Goal: Information Seeking & Learning: Compare options

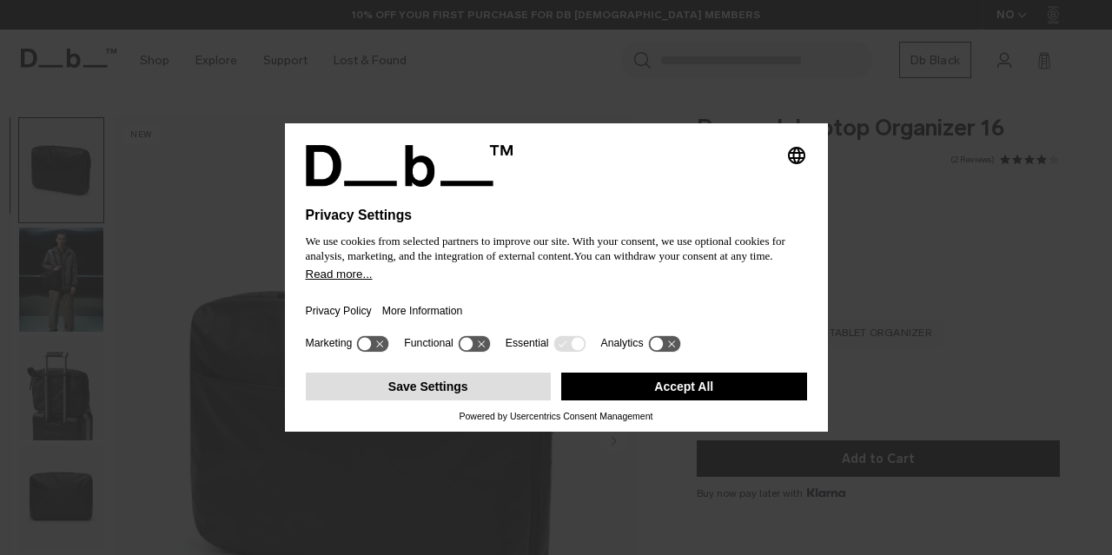
click at [409, 385] on button "Save Settings" at bounding box center [429, 387] width 246 height 28
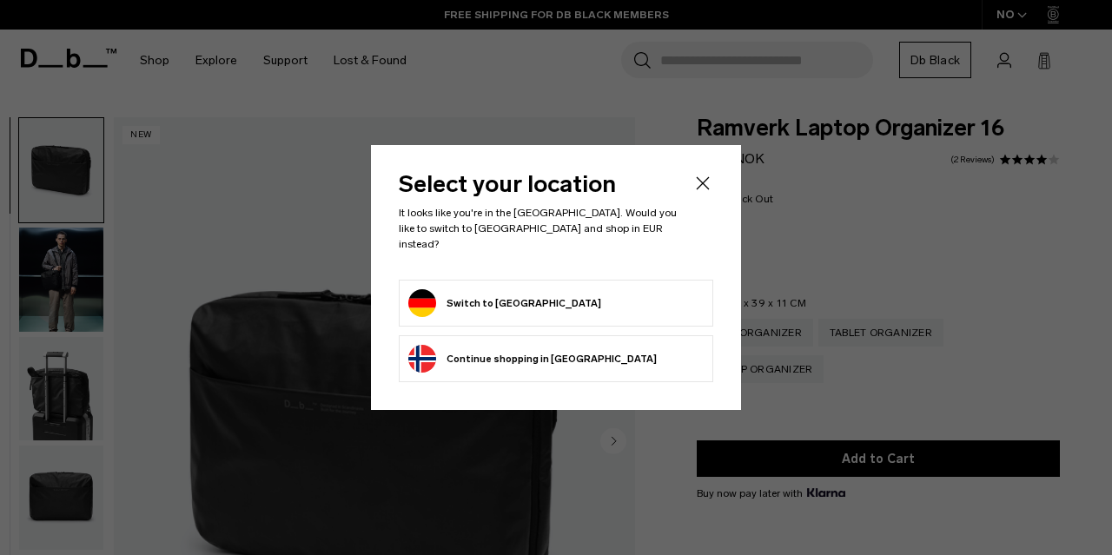
click at [582, 305] on form "Switch to Germany" at bounding box center [555, 303] width 295 height 28
click at [491, 289] on button "Switch to Germany" at bounding box center [504, 303] width 193 height 28
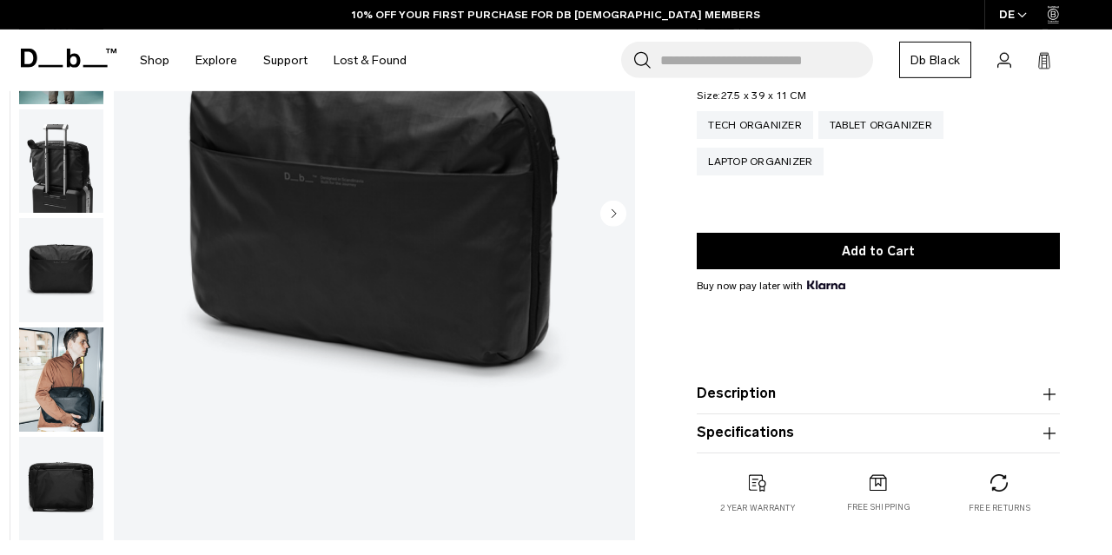
scroll to position [228, 0]
click at [619, 226] on button "Next slide" at bounding box center [613, 215] width 26 height 30
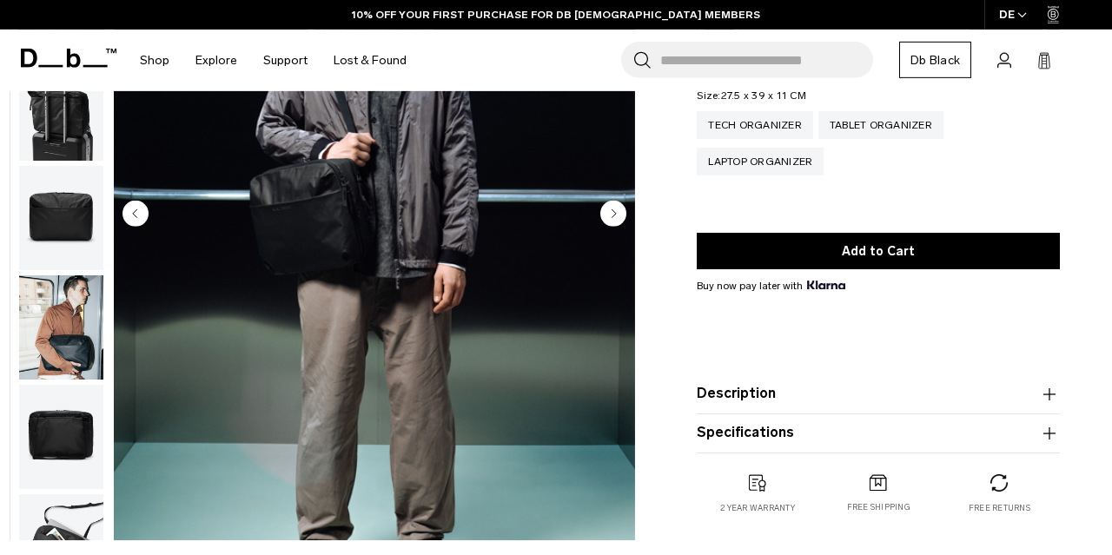
click at [619, 226] on button "Next slide" at bounding box center [613, 215] width 26 height 30
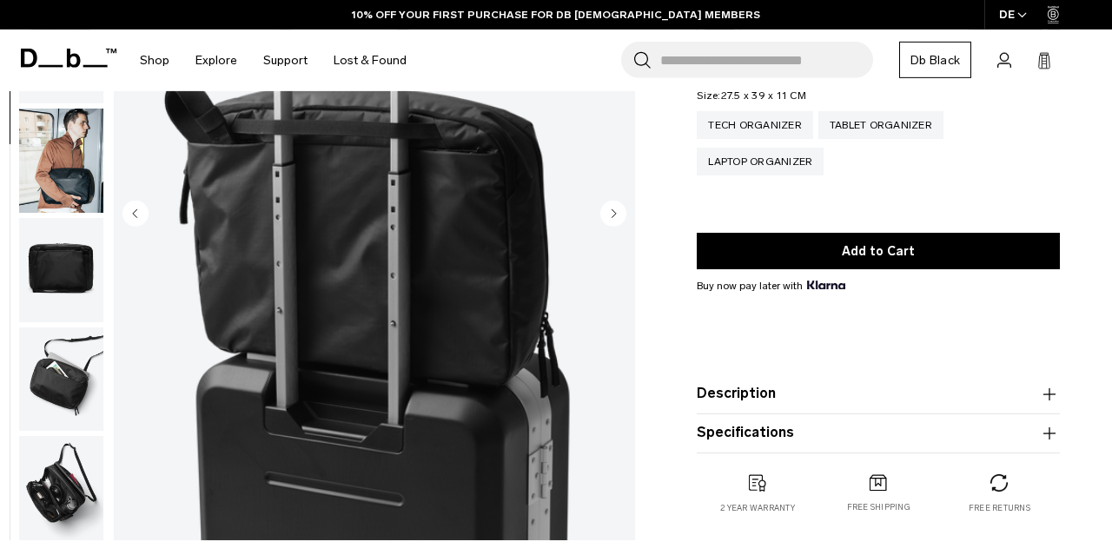
click at [619, 226] on button "Next slide" at bounding box center [613, 215] width 26 height 30
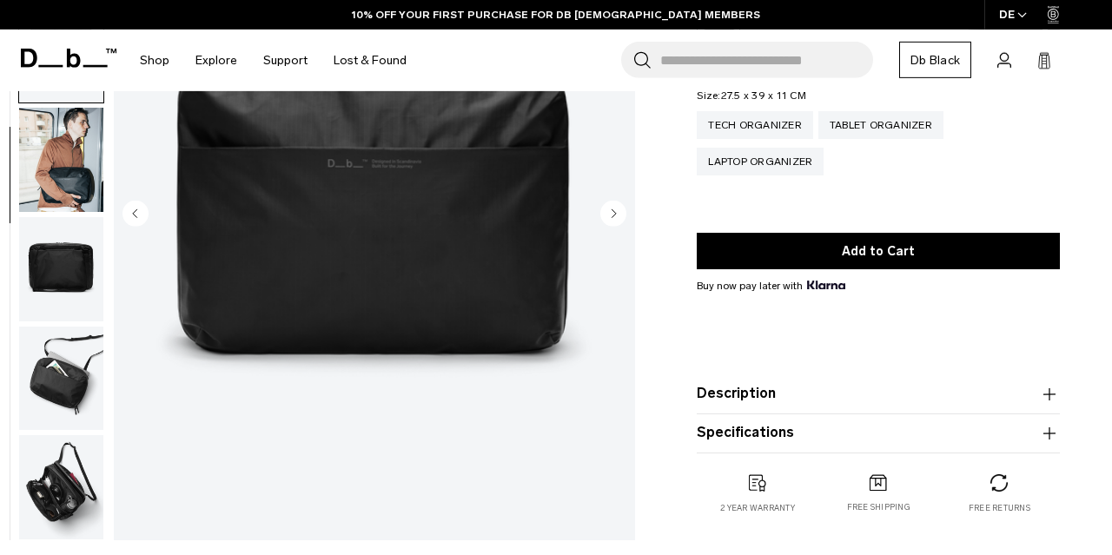
scroll to position [221, 0]
click at [619, 226] on button "Next slide" at bounding box center [613, 215] width 26 height 30
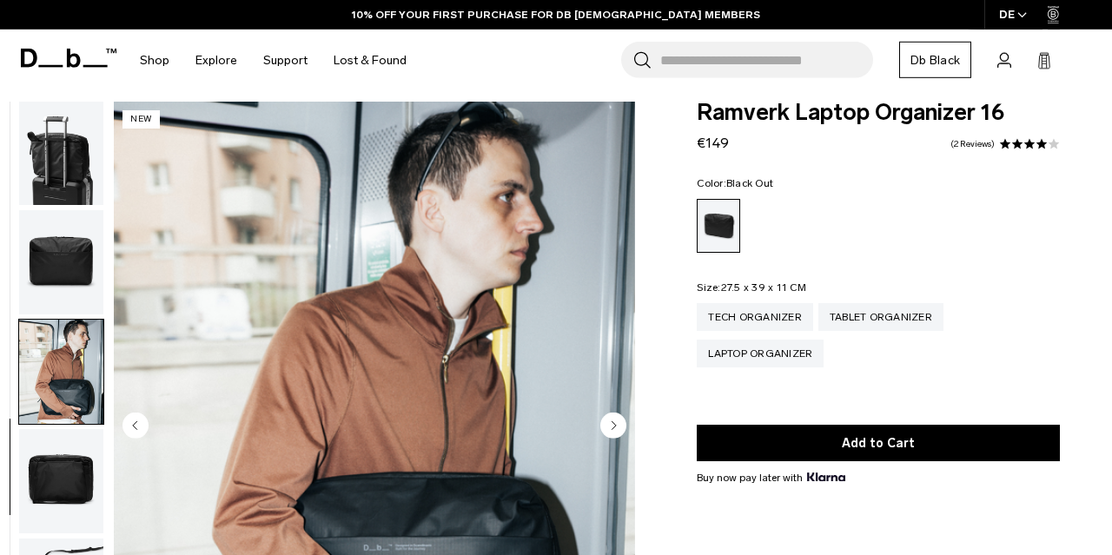
scroll to position [4, 0]
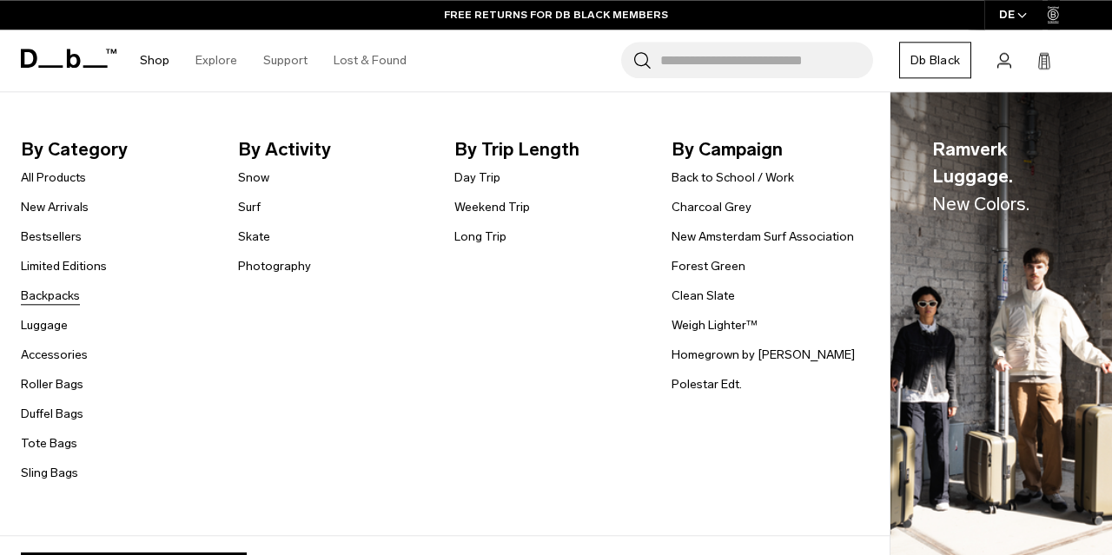
click at [63, 300] on link "Backpacks" at bounding box center [50, 296] width 59 height 18
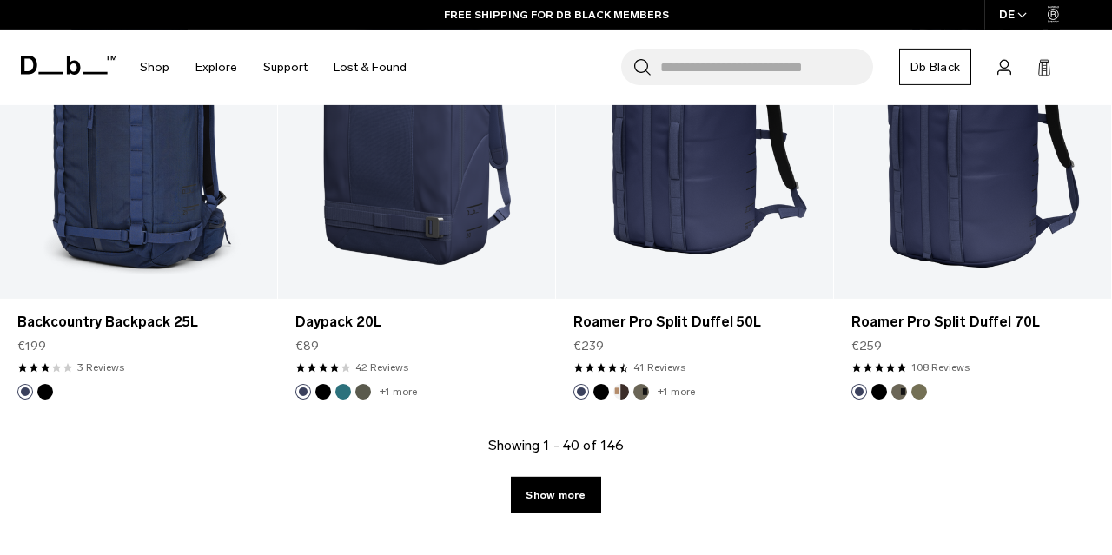
scroll to position [4400, 0]
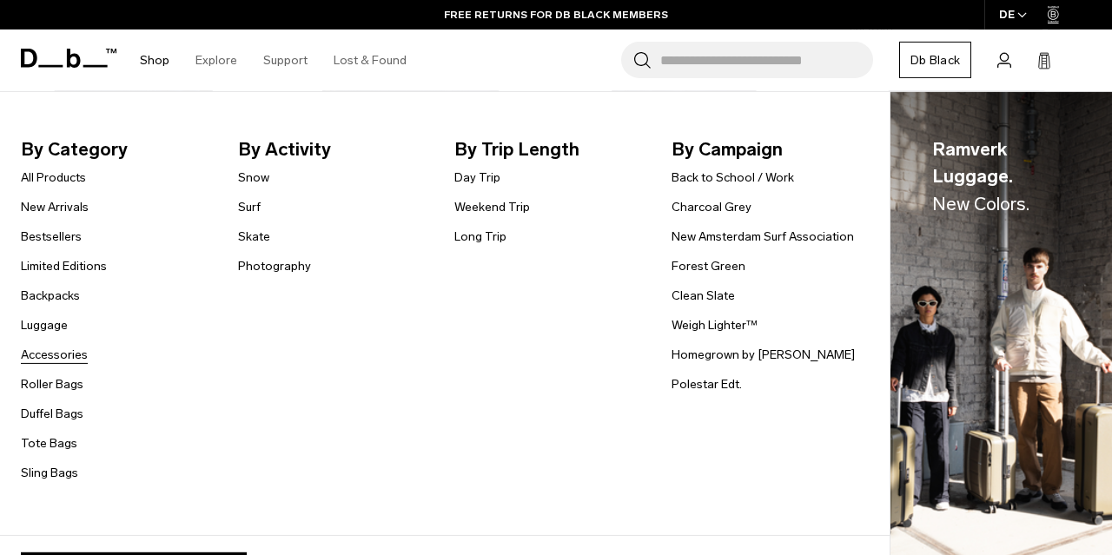
click at [36, 354] on link "Accessories" at bounding box center [54, 355] width 67 height 18
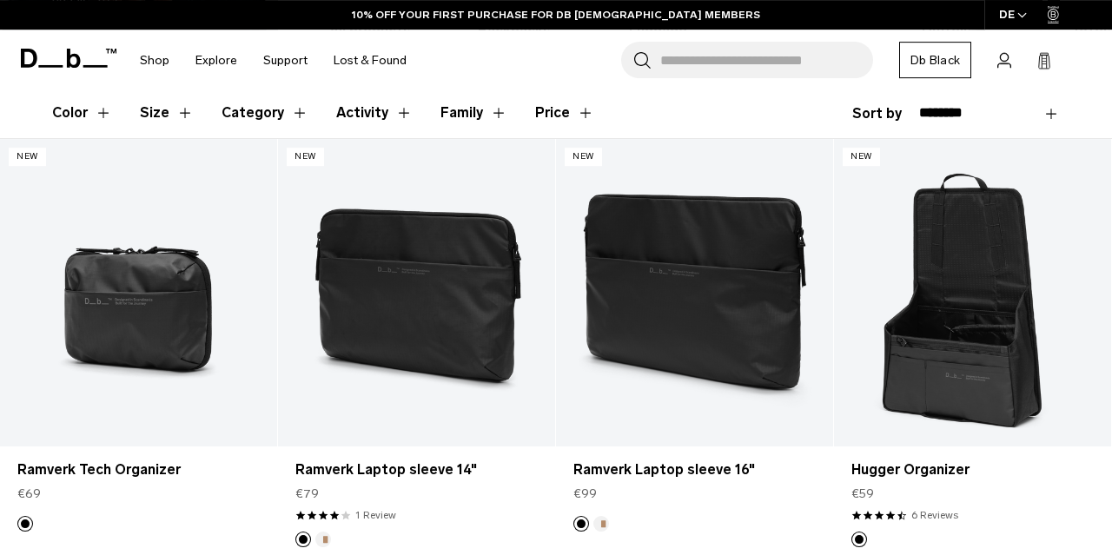
scroll to position [287, 0]
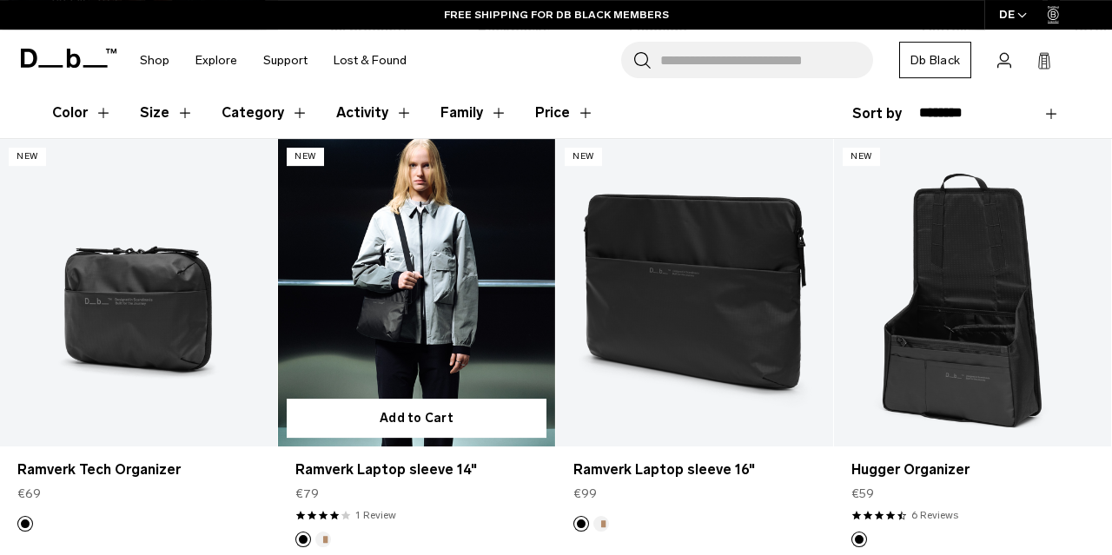
click at [392, 313] on link "Ramverk Laptop sleeve 14" at bounding box center [416, 292] width 277 height 307
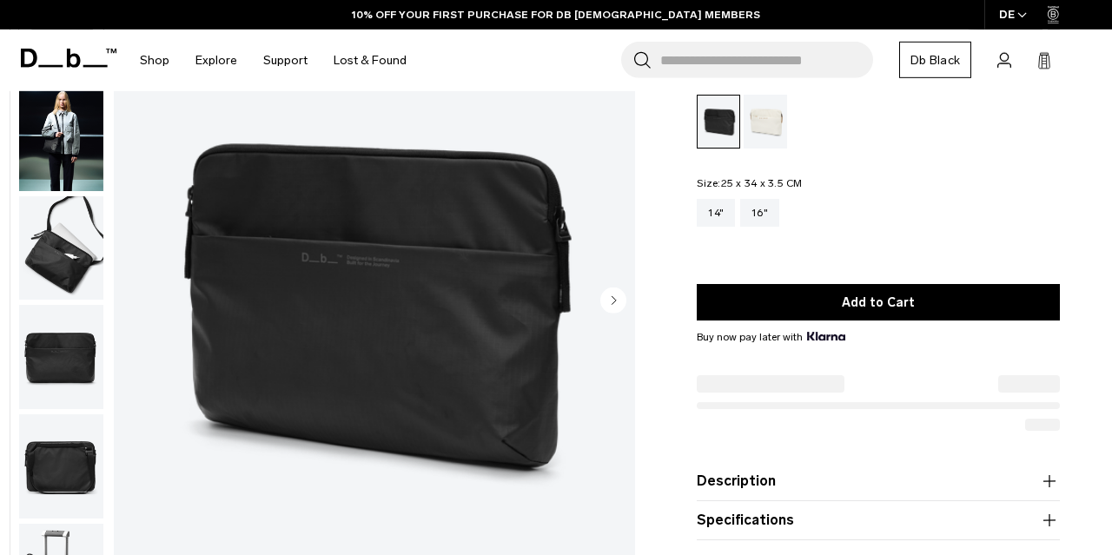
scroll to position [141, 0]
click at [617, 295] on circle "Next slide" at bounding box center [613, 300] width 26 height 26
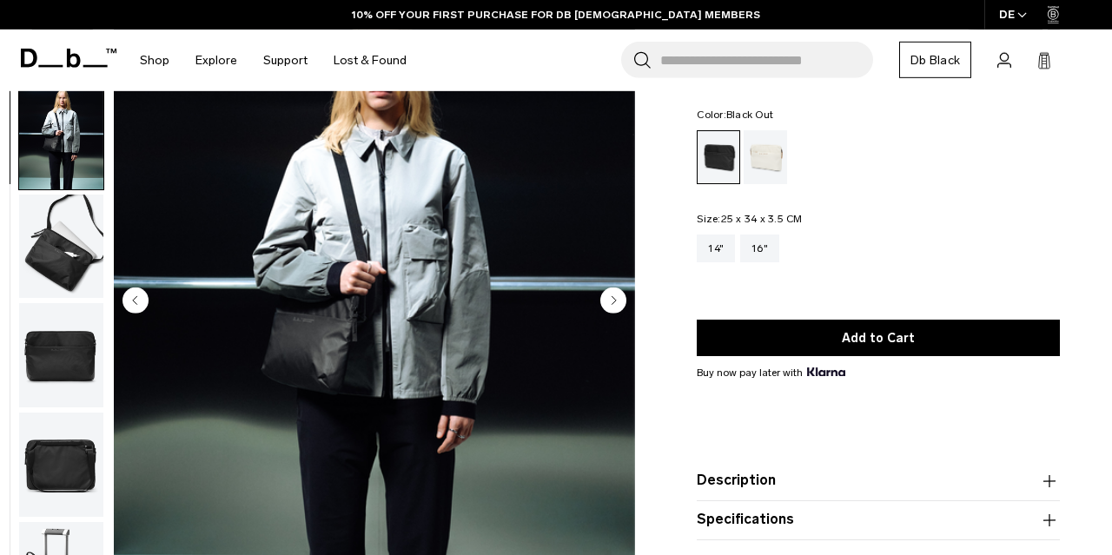
scroll to position [2, 0]
click at [617, 295] on circle "Next slide" at bounding box center [613, 300] width 26 height 26
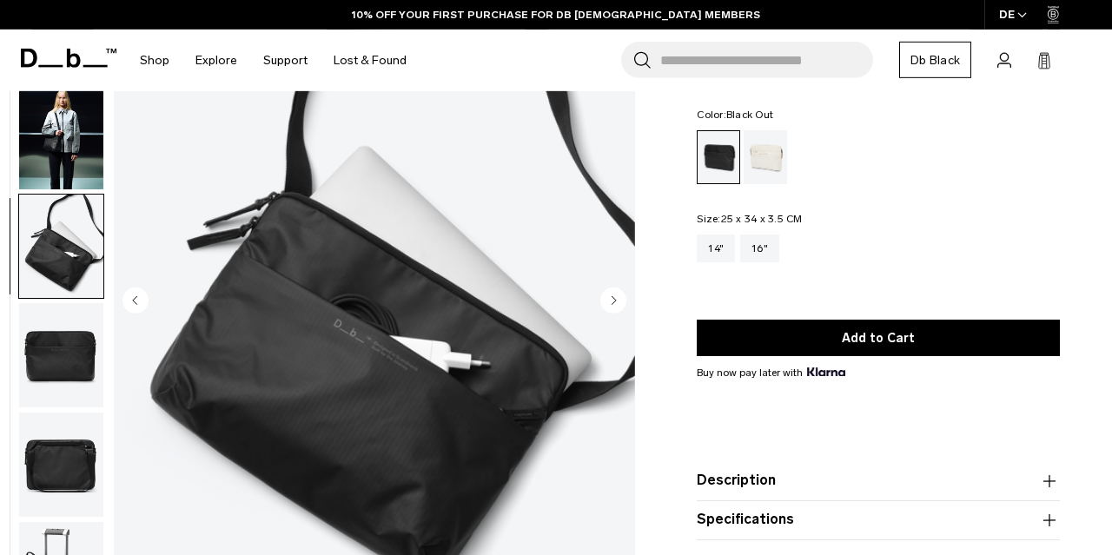
click at [617, 295] on circle "Next slide" at bounding box center [613, 300] width 26 height 26
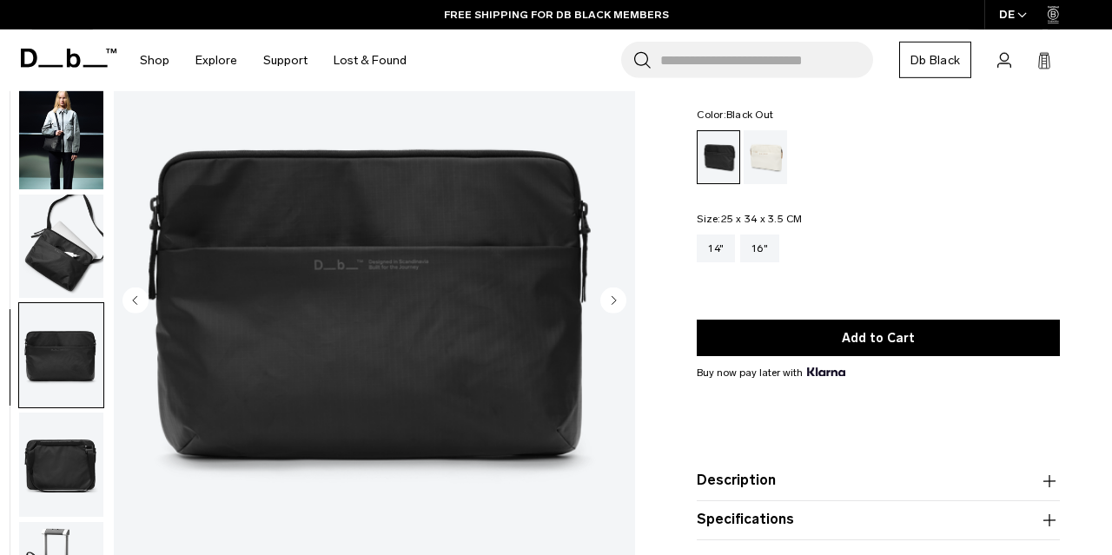
click at [617, 295] on circle "Next slide" at bounding box center [613, 300] width 26 height 26
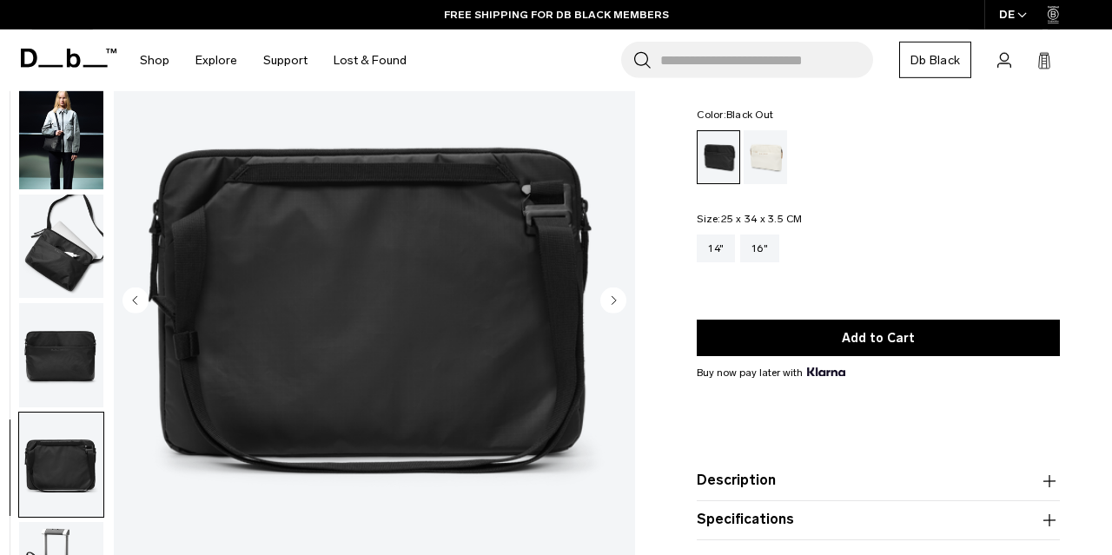
click at [617, 295] on circle "Next slide" at bounding box center [613, 300] width 26 height 26
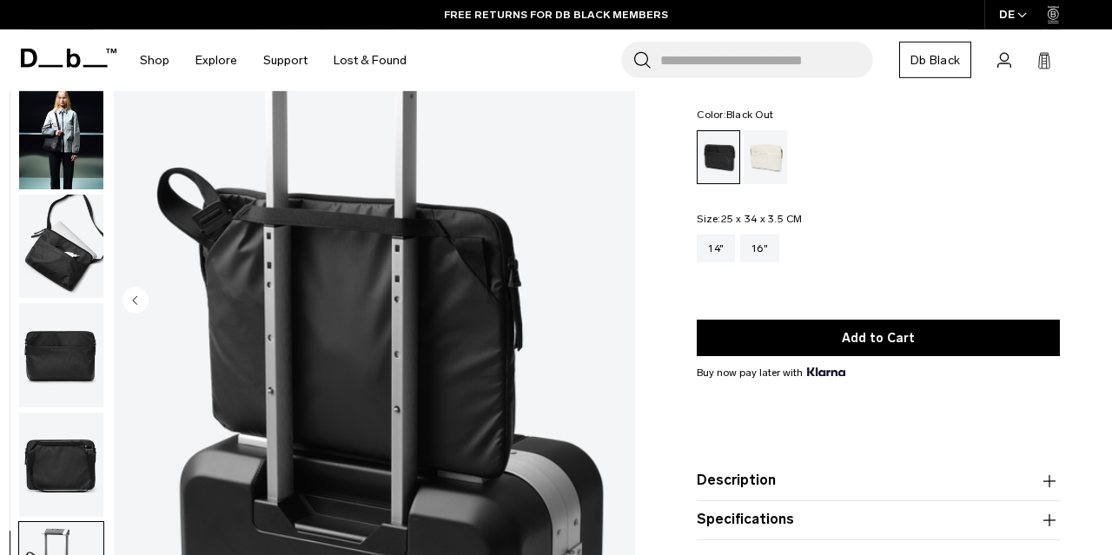
click at [617, 295] on img "6 / 6" at bounding box center [374, 302] width 521 height 651
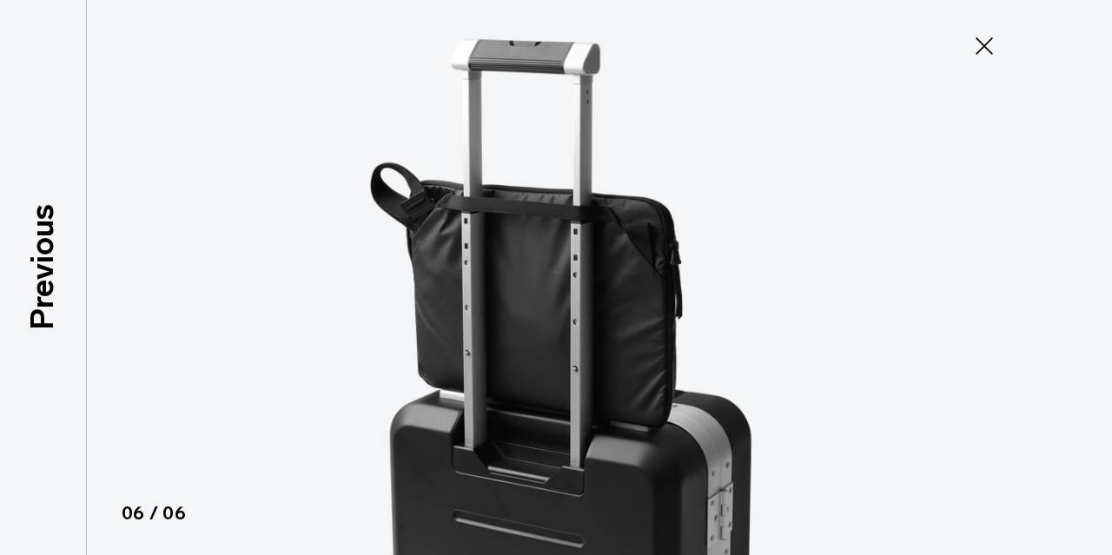
click at [981, 56] on icon at bounding box center [984, 46] width 28 height 28
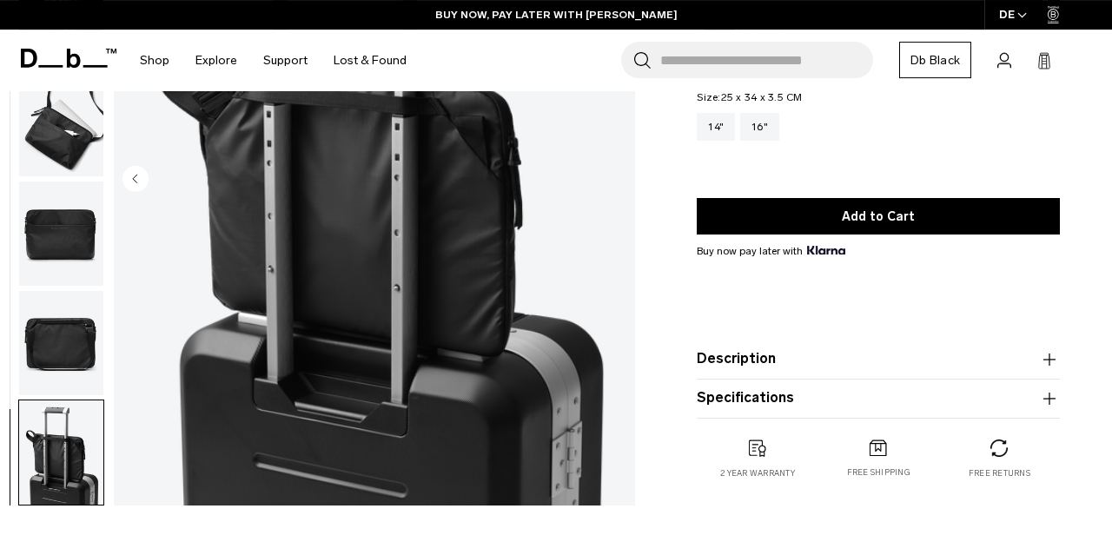
scroll to position [259, 0]
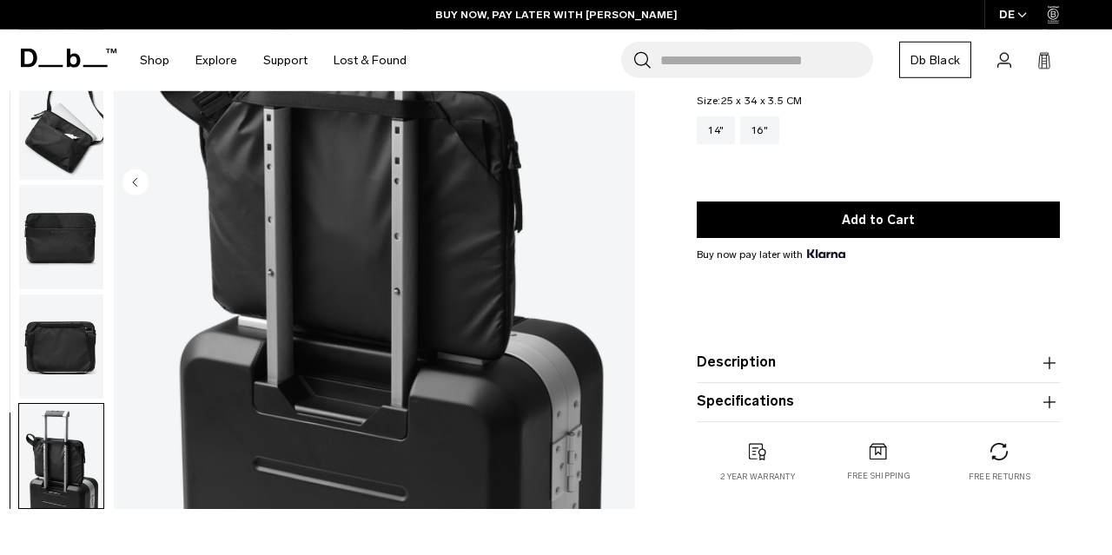
click at [740, 367] on button "Description" at bounding box center [878, 363] width 363 height 21
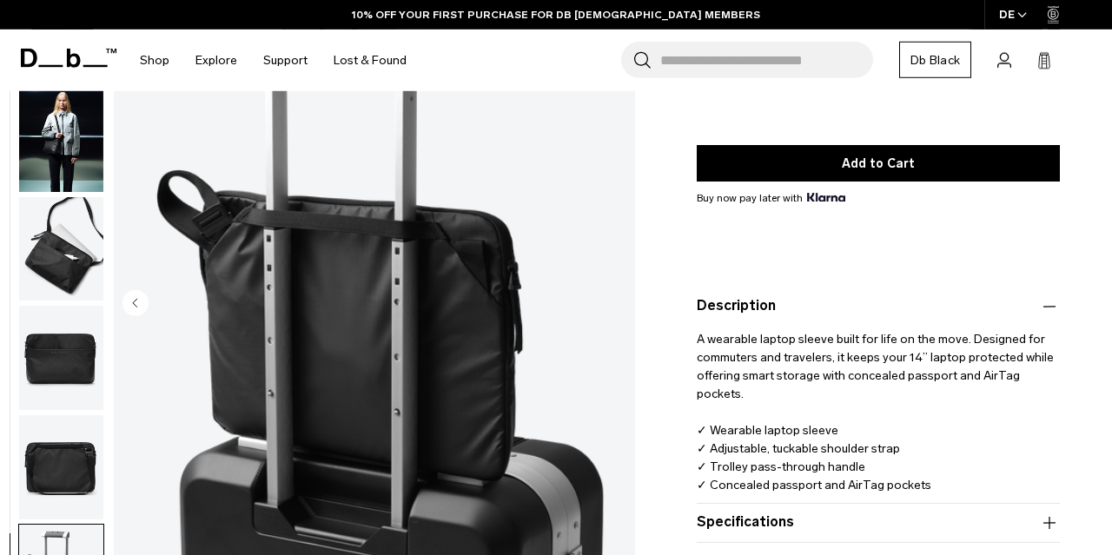
click at [129, 301] on circle "Previous slide" at bounding box center [135, 302] width 26 height 26
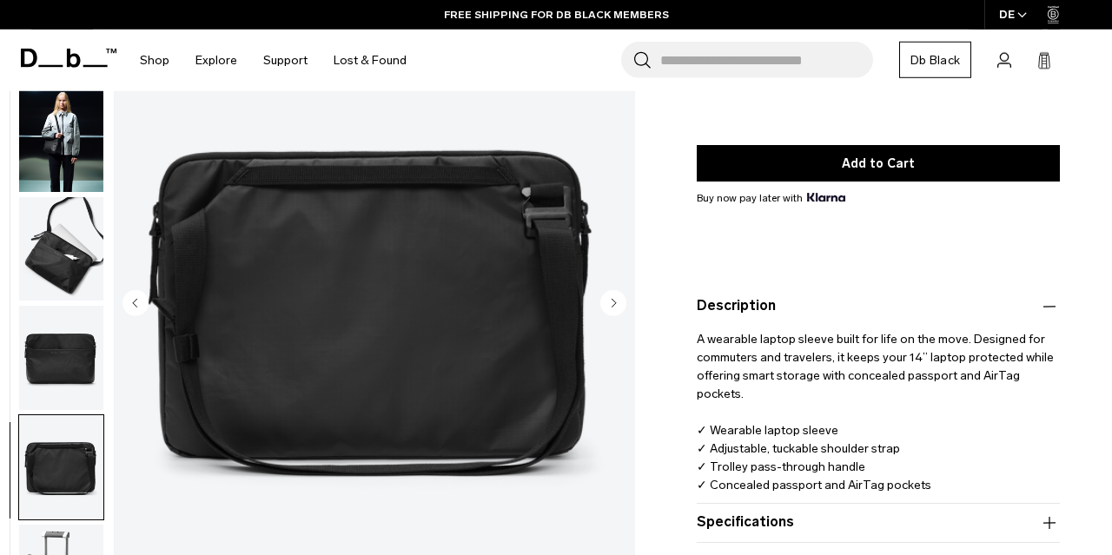
click at [129, 301] on circle "Previous slide" at bounding box center [135, 302] width 26 height 26
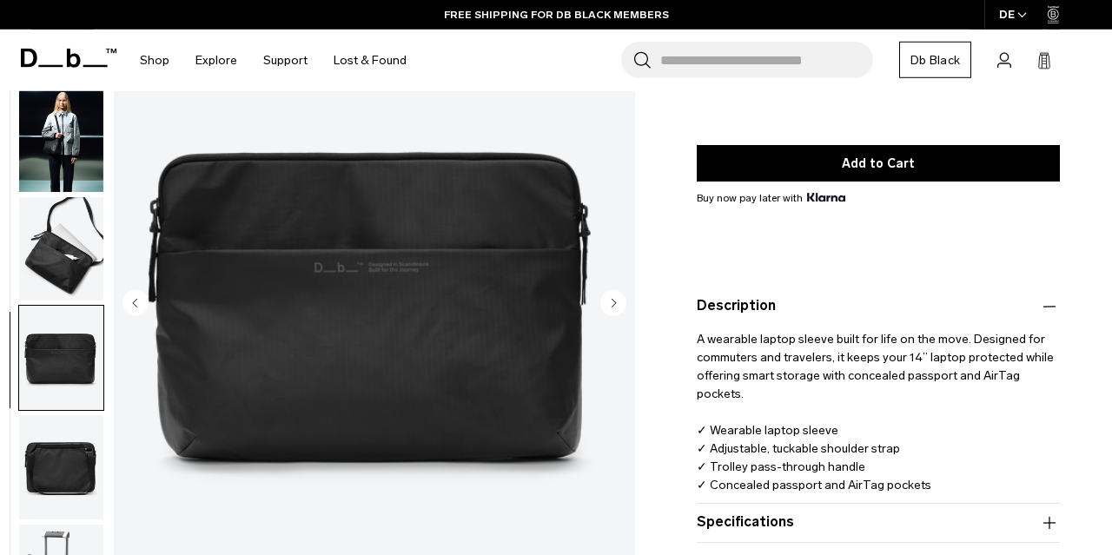
click at [129, 301] on circle "Previous slide" at bounding box center [135, 302] width 26 height 26
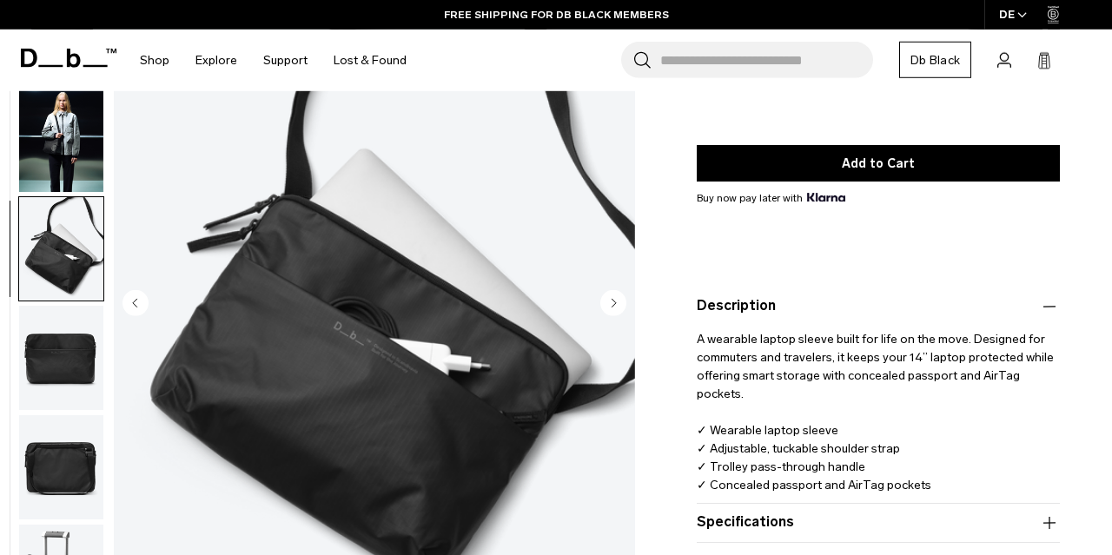
click at [129, 301] on circle "Previous slide" at bounding box center [135, 302] width 26 height 26
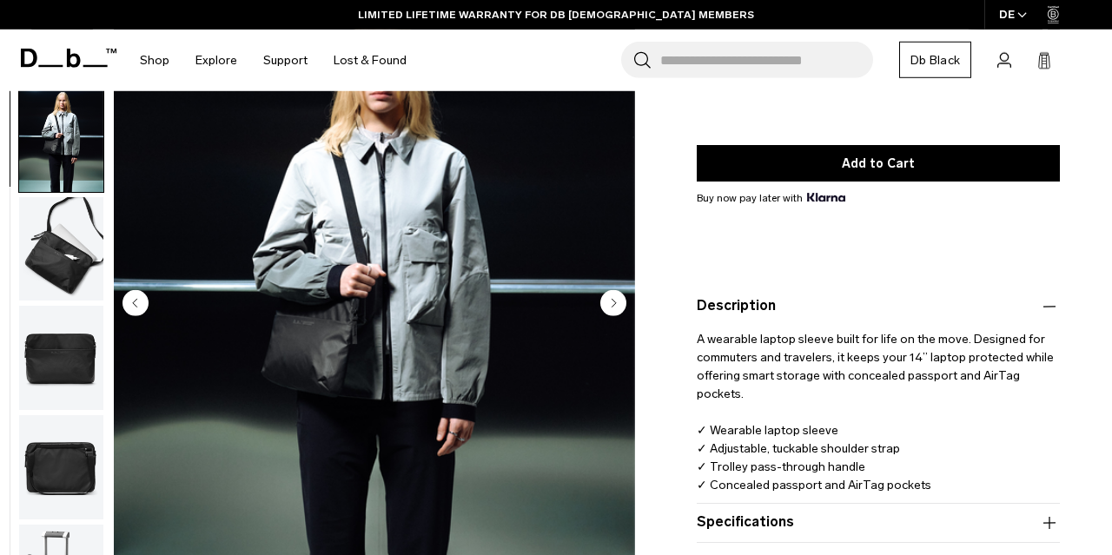
click at [791, 515] on button "Specifications" at bounding box center [878, 522] width 363 height 21
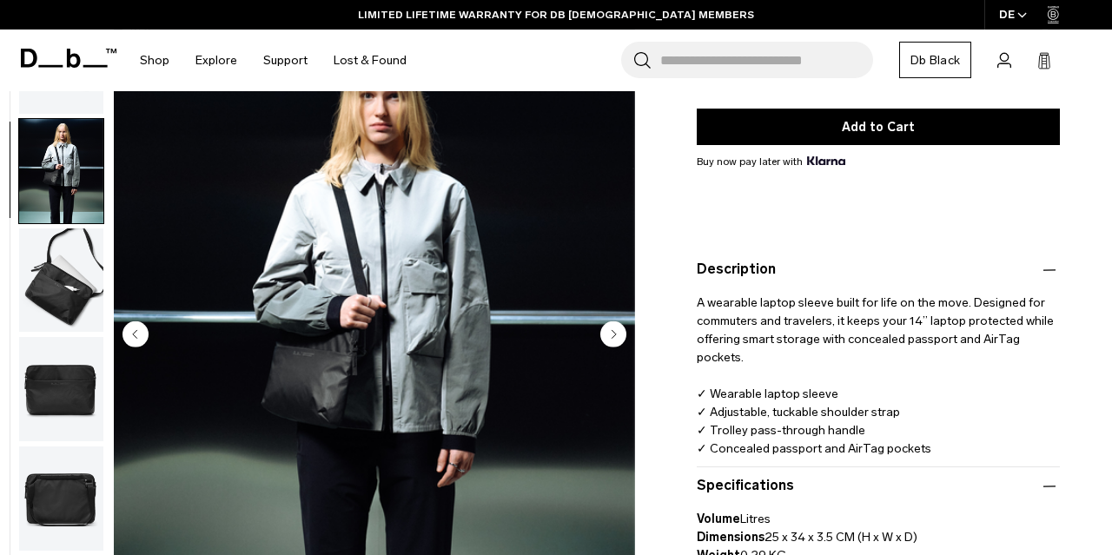
scroll to position [294, 0]
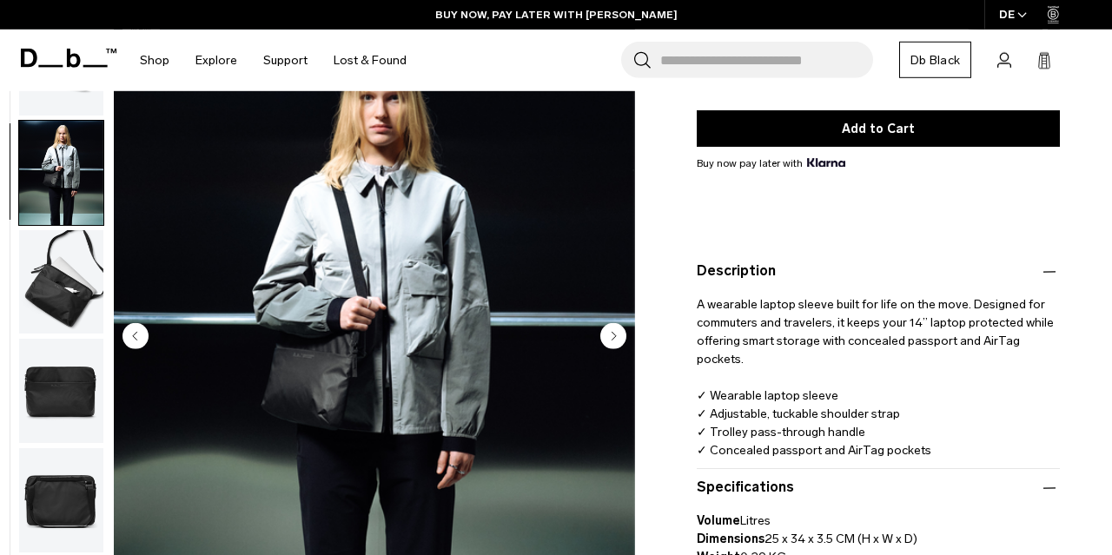
click at [621, 337] on circle "Next slide" at bounding box center [613, 335] width 26 height 26
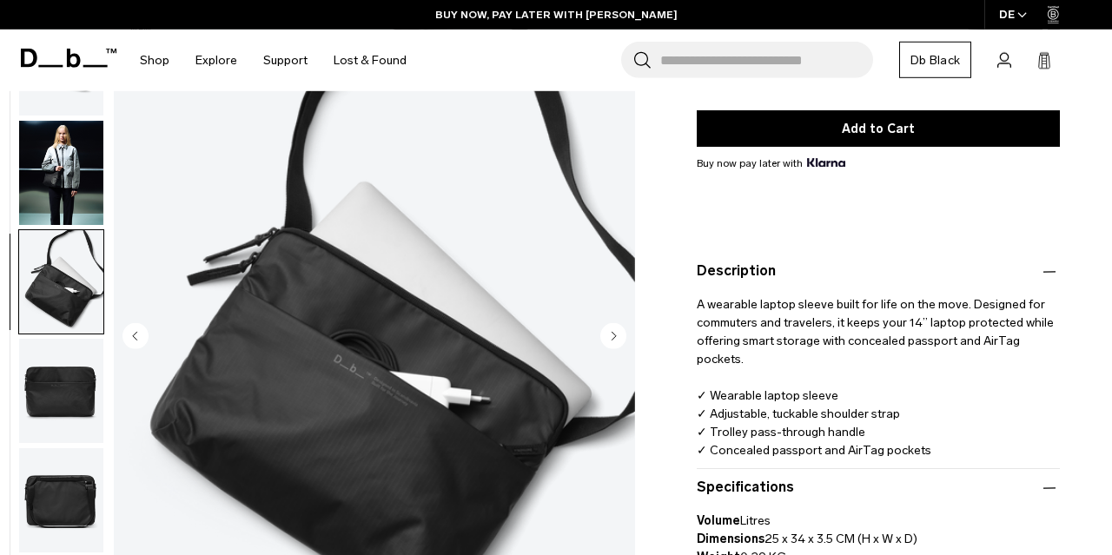
click at [621, 337] on circle "Next slide" at bounding box center [613, 335] width 26 height 26
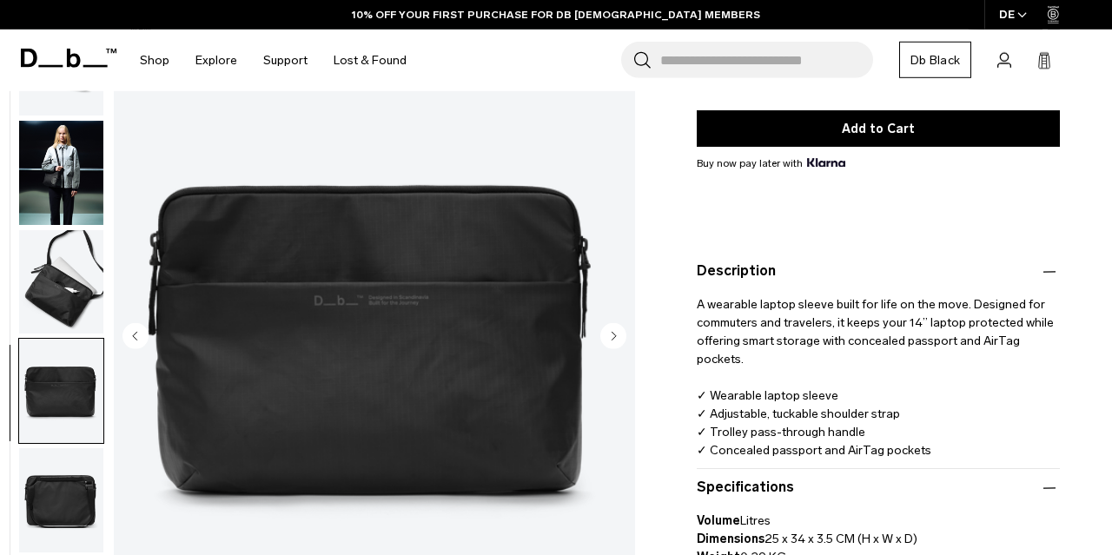
click at [621, 337] on circle "Next slide" at bounding box center [613, 335] width 26 height 26
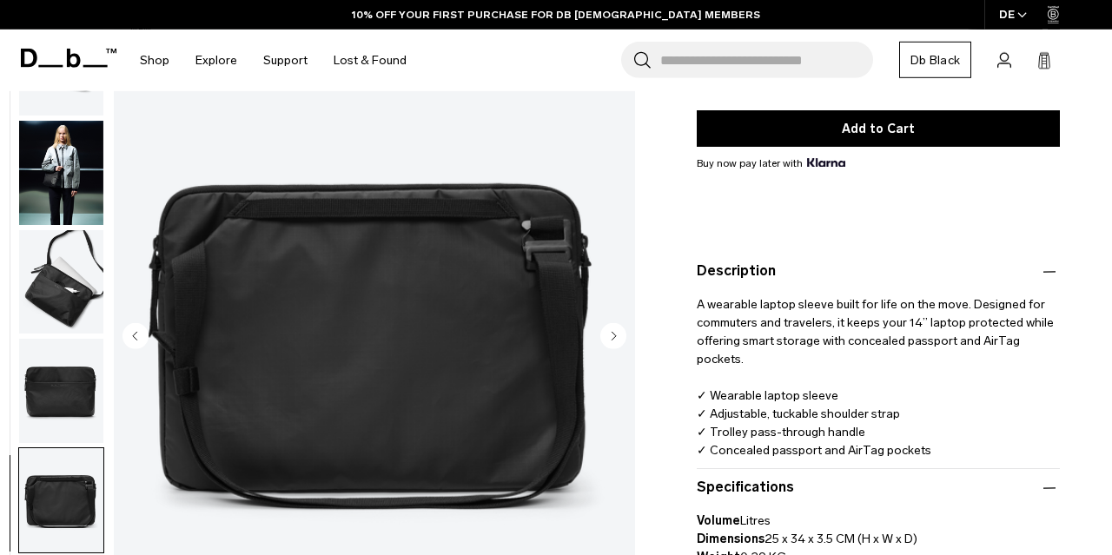
click at [621, 337] on circle "Next slide" at bounding box center [613, 335] width 26 height 26
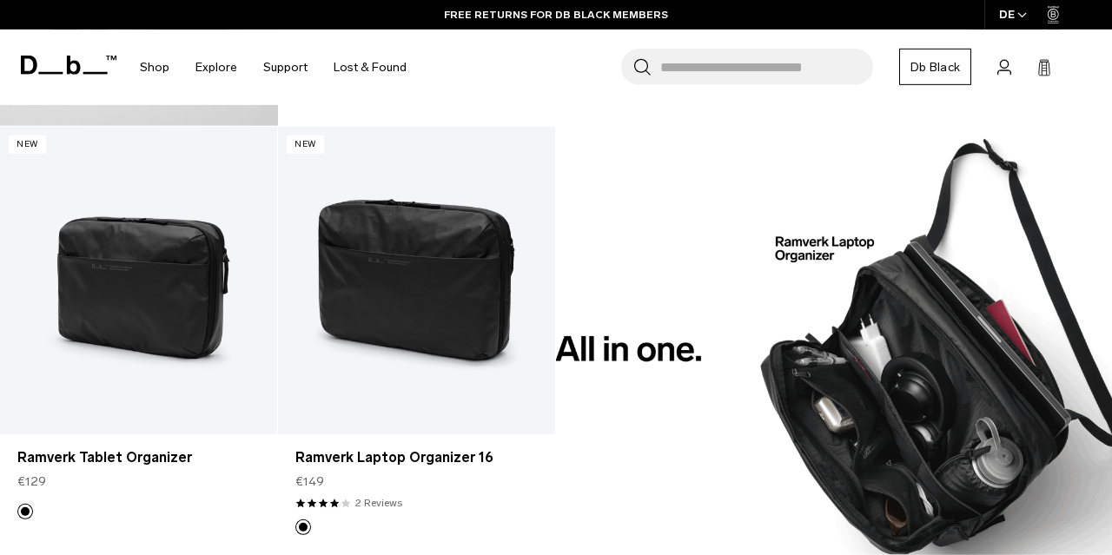
scroll to position [1250, 0]
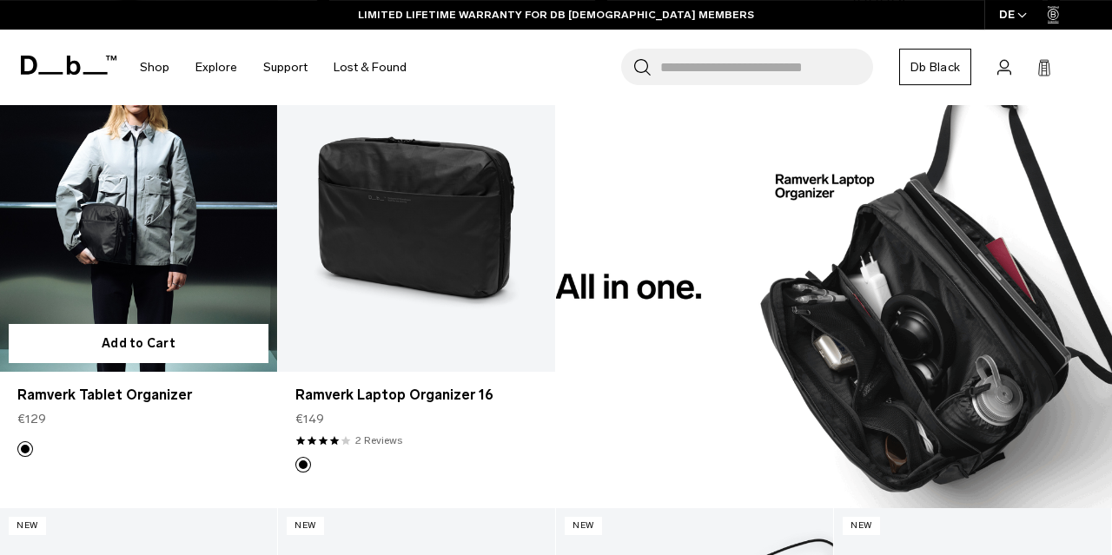
click at [211, 209] on link "Ramverk Tablet Organizer" at bounding box center [138, 217] width 277 height 307
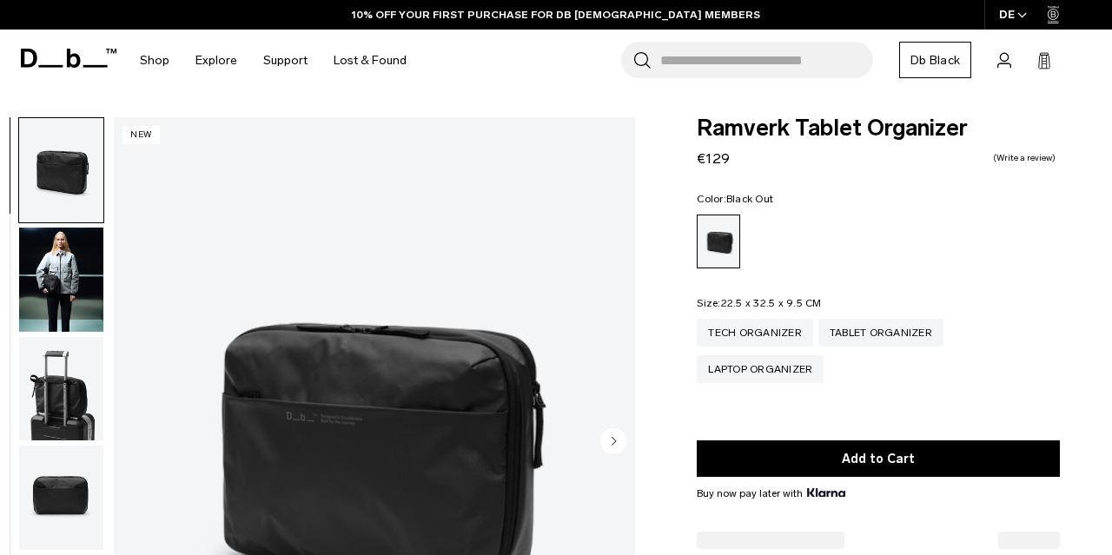
click at [617, 427] on circle "Next slide" at bounding box center [613, 440] width 26 height 26
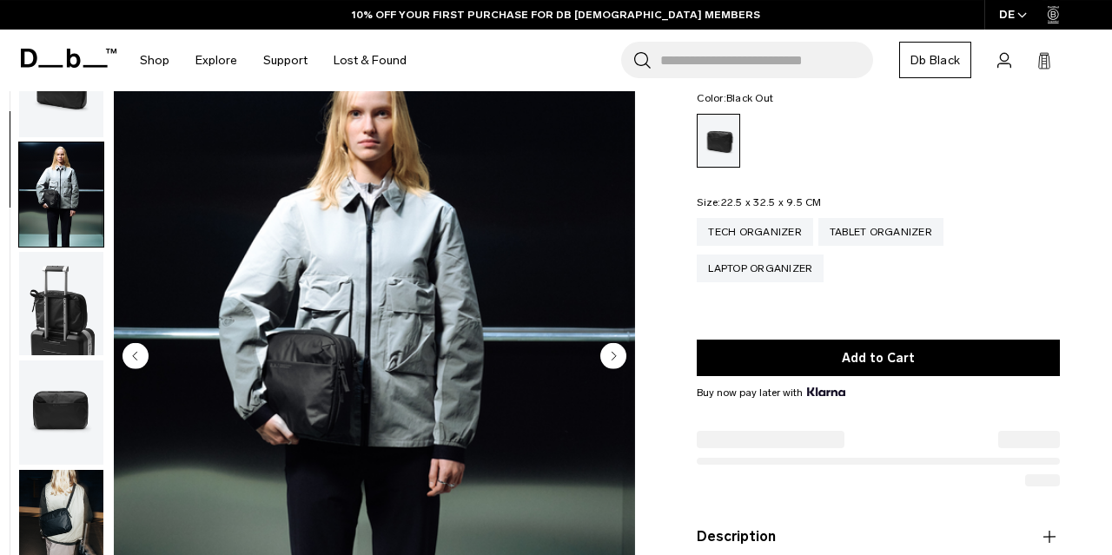
scroll to position [101, 0]
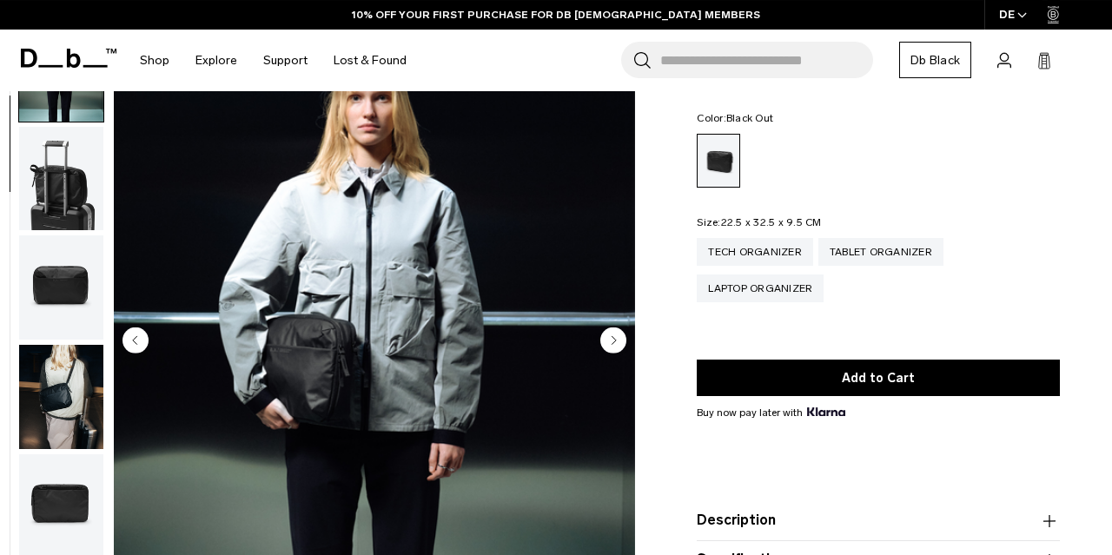
click at [617, 350] on circle "Next slide" at bounding box center [613, 340] width 26 height 26
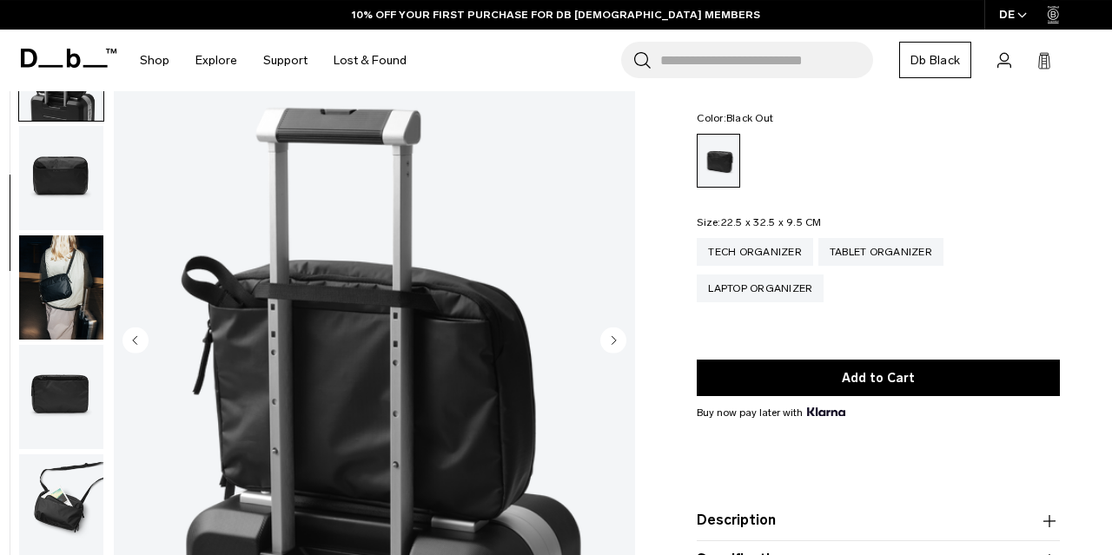
click at [617, 350] on circle "Next slide" at bounding box center [613, 340] width 26 height 26
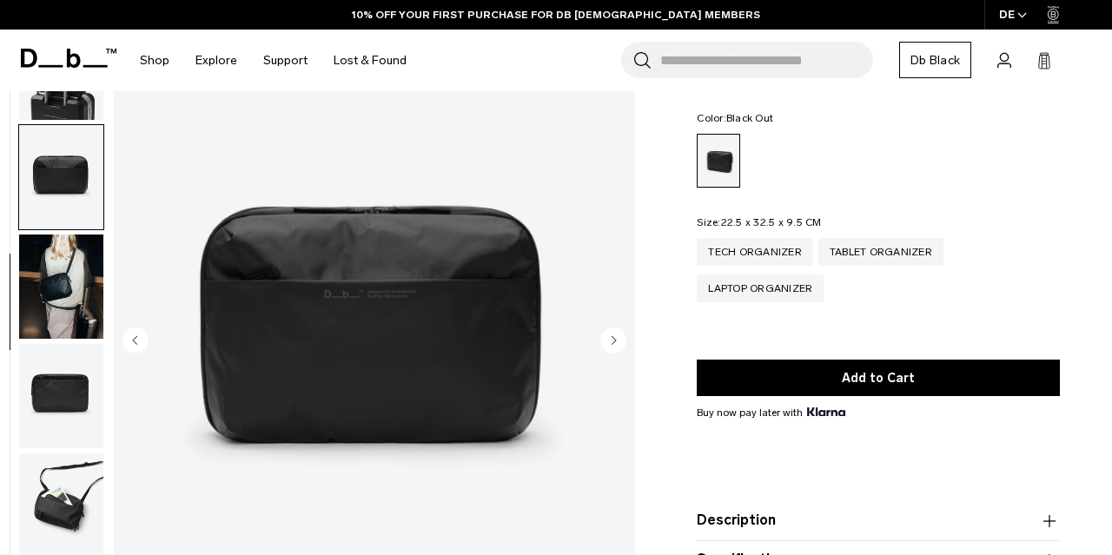
scroll to position [221, 0]
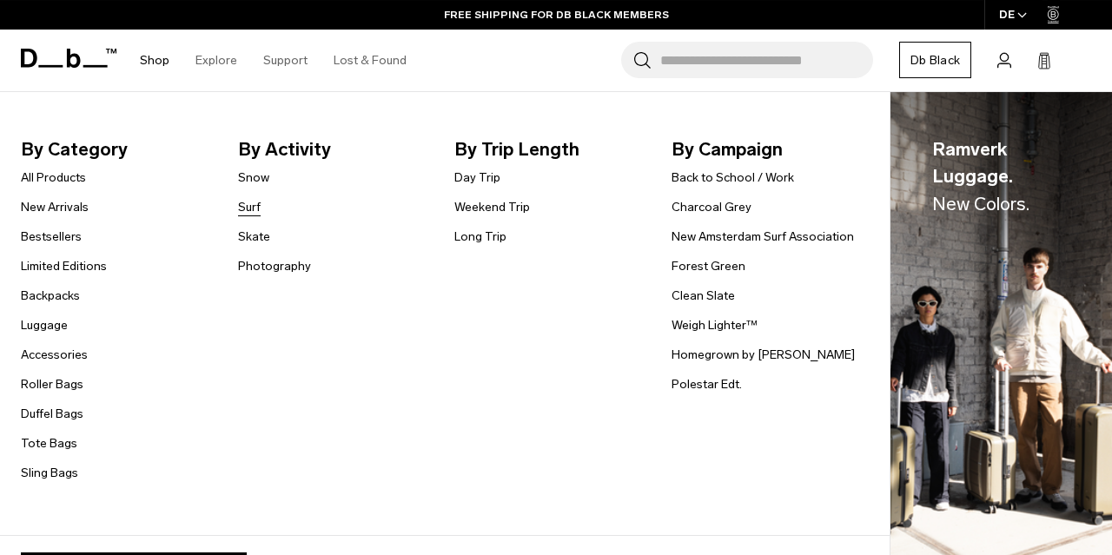
click at [259, 202] on link "Surf" at bounding box center [249, 207] width 23 height 18
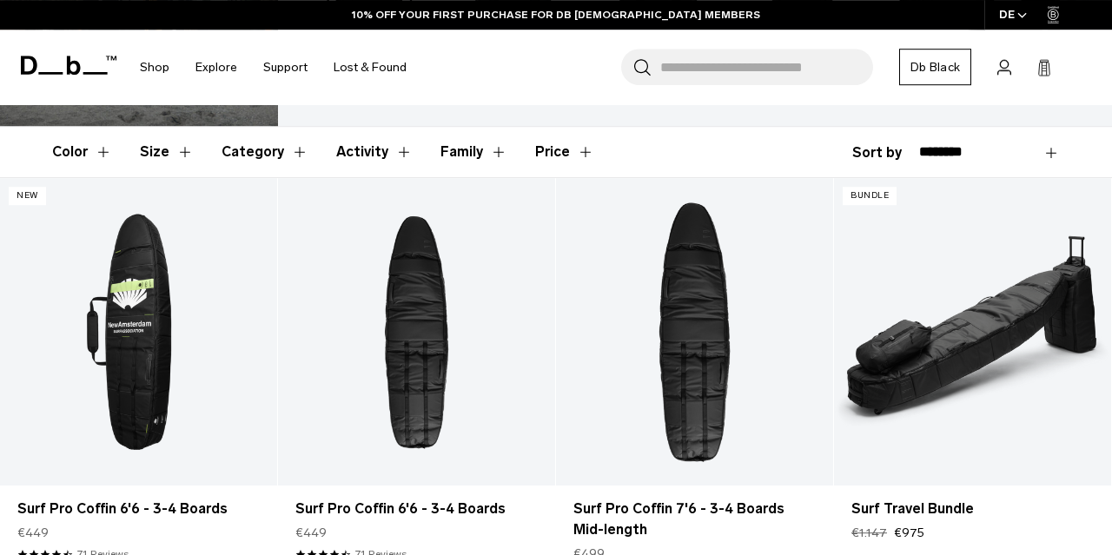
scroll to position [248, 0]
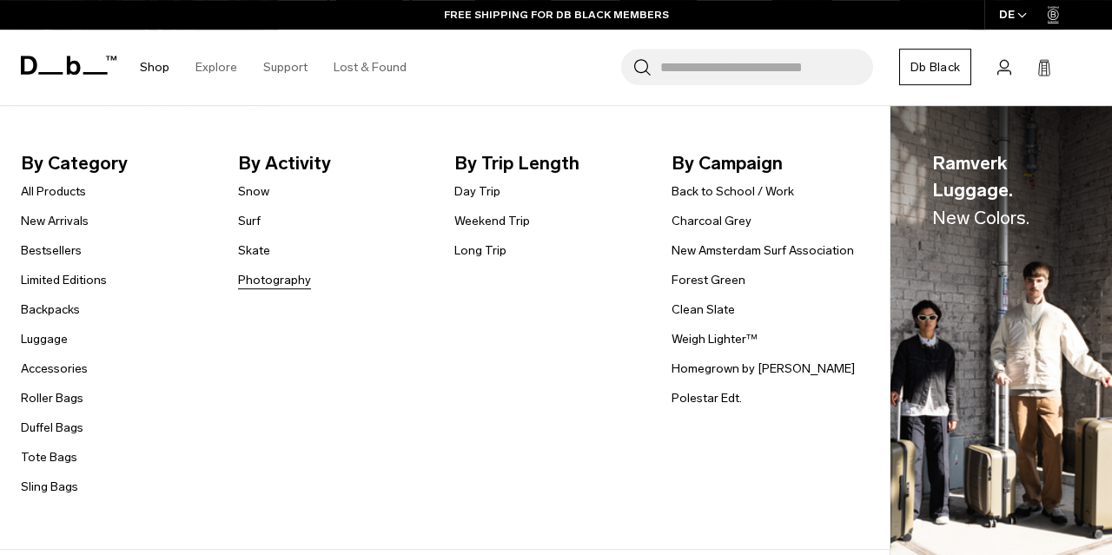
click at [251, 283] on link "Photography" at bounding box center [274, 280] width 73 height 18
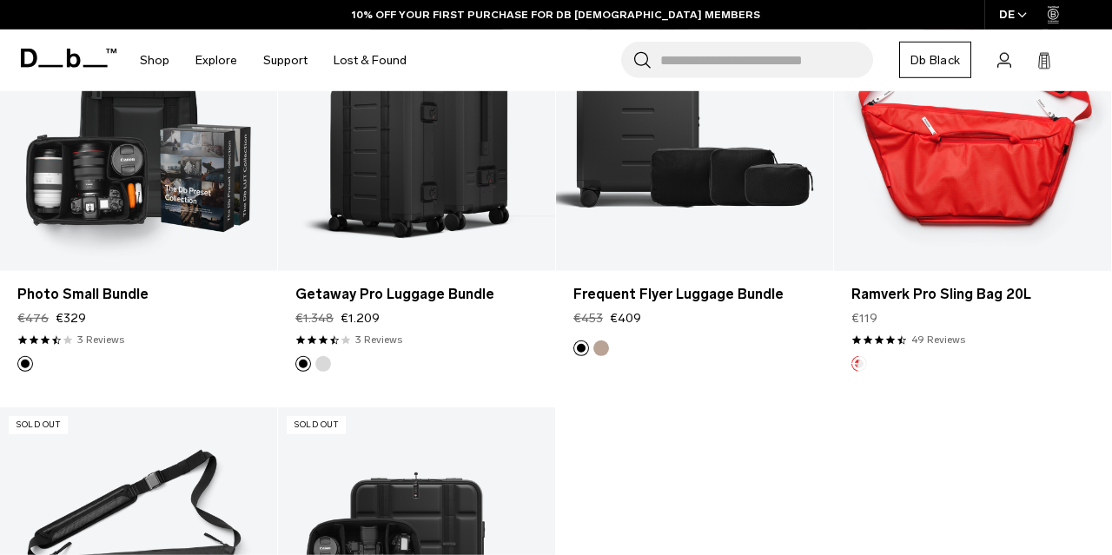
scroll to position [2704, 0]
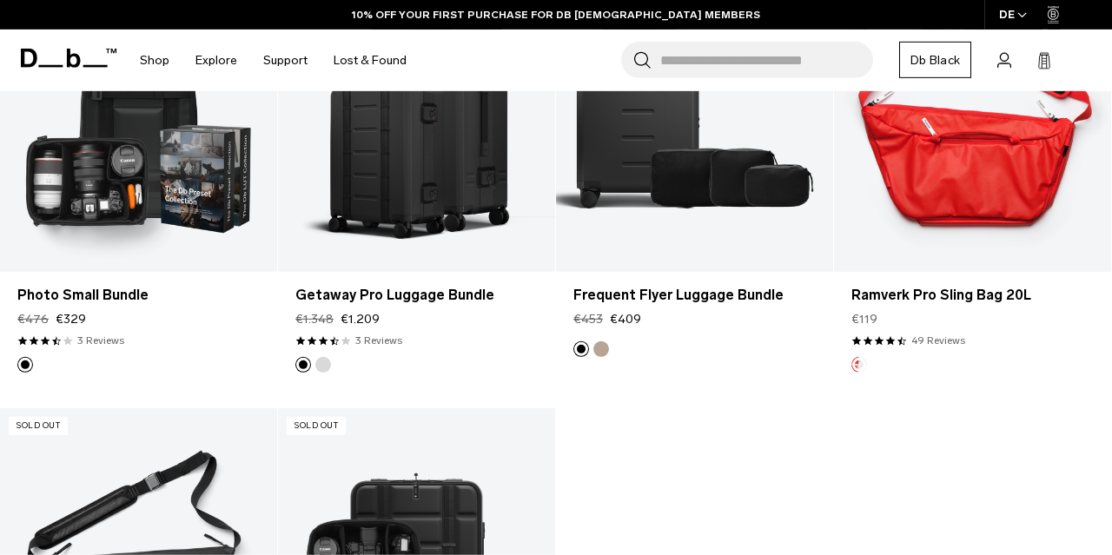
click at [946, 176] on link "Ramverk Pro Sling Bag 20L" at bounding box center [972, 117] width 277 height 307
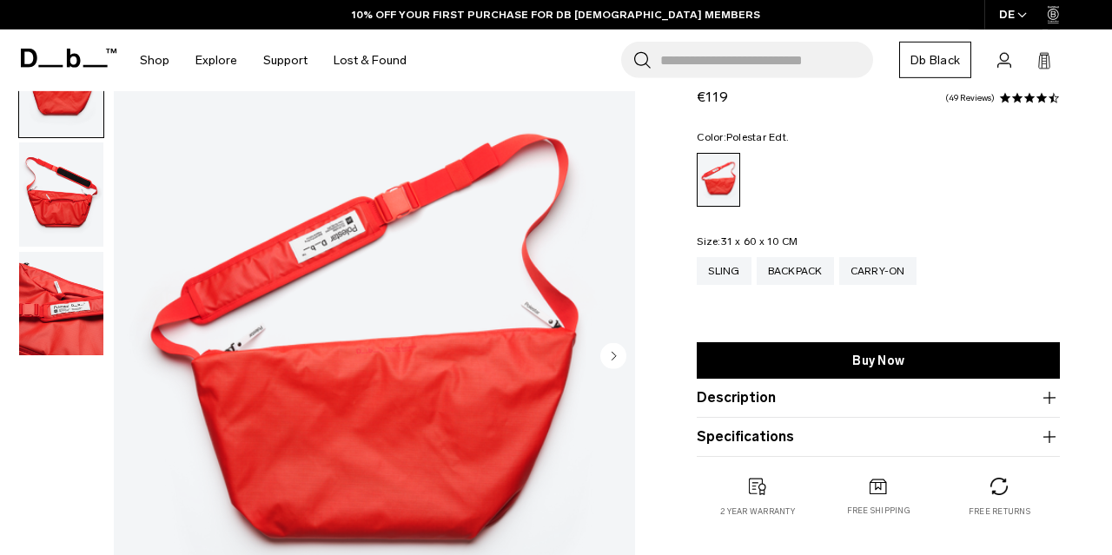
scroll to position [85, 0]
click at [621, 354] on circle "Next slide" at bounding box center [613, 355] width 26 height 26
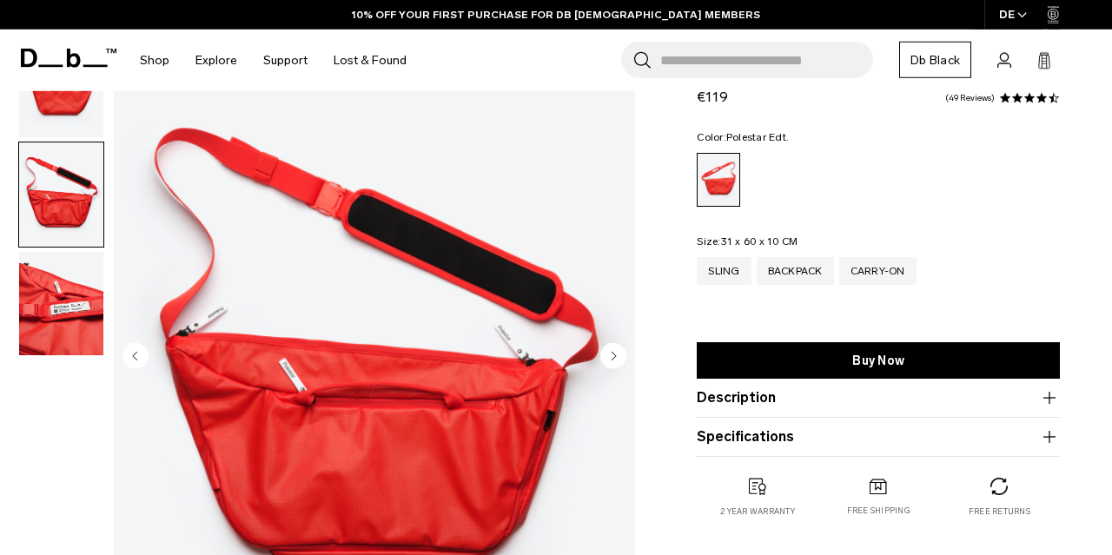
click at [621, 354] on circle "Next slide" at bounding box center [613, 355] width 26 height 26
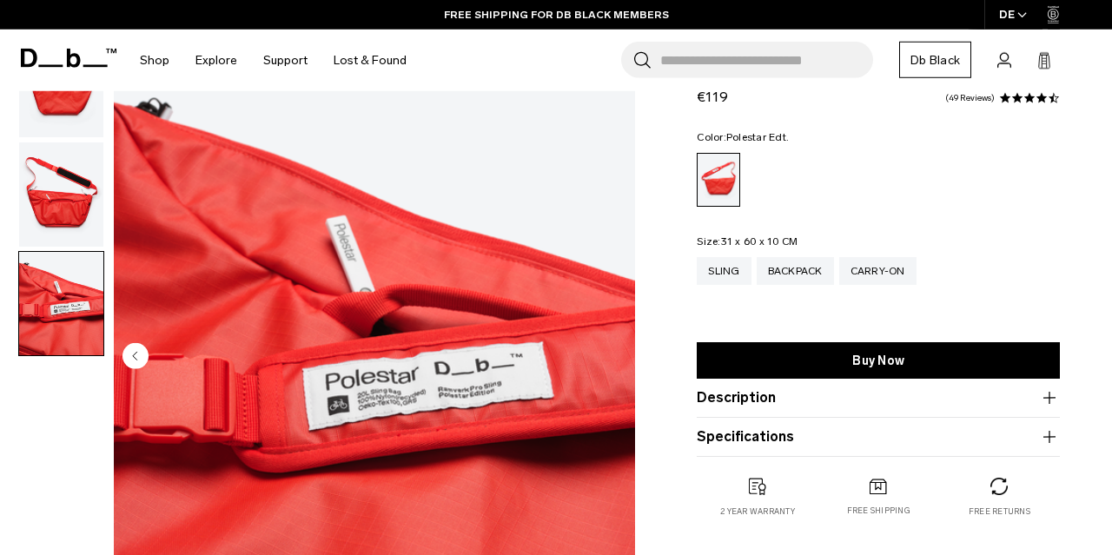
click at [621, 354] on img "3 / 3" at bounding box center [374, 357] width 521 height 651
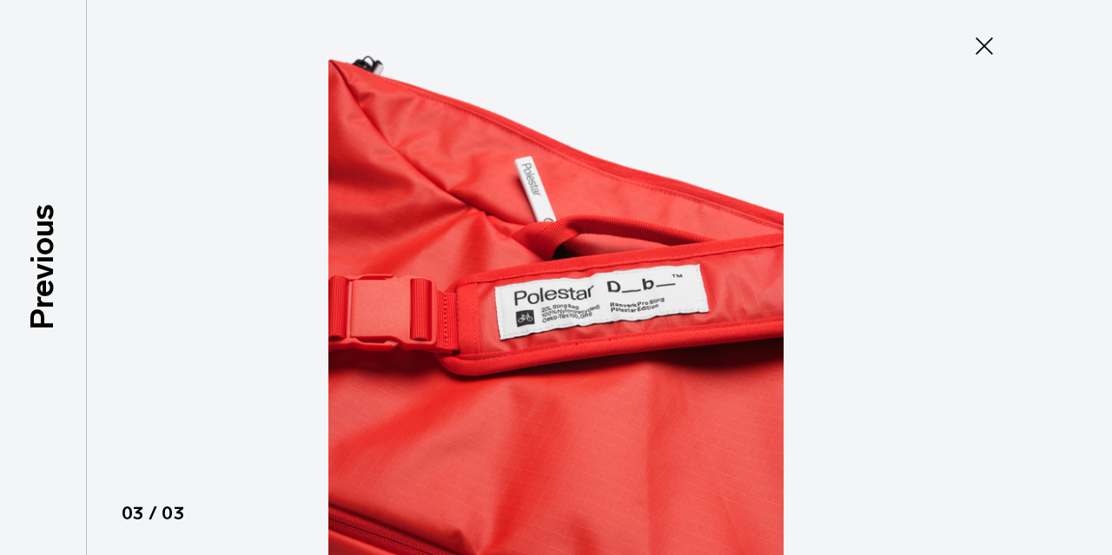
click at [979, 49] on icon at bounding box center [984, 46] width 28 height 28
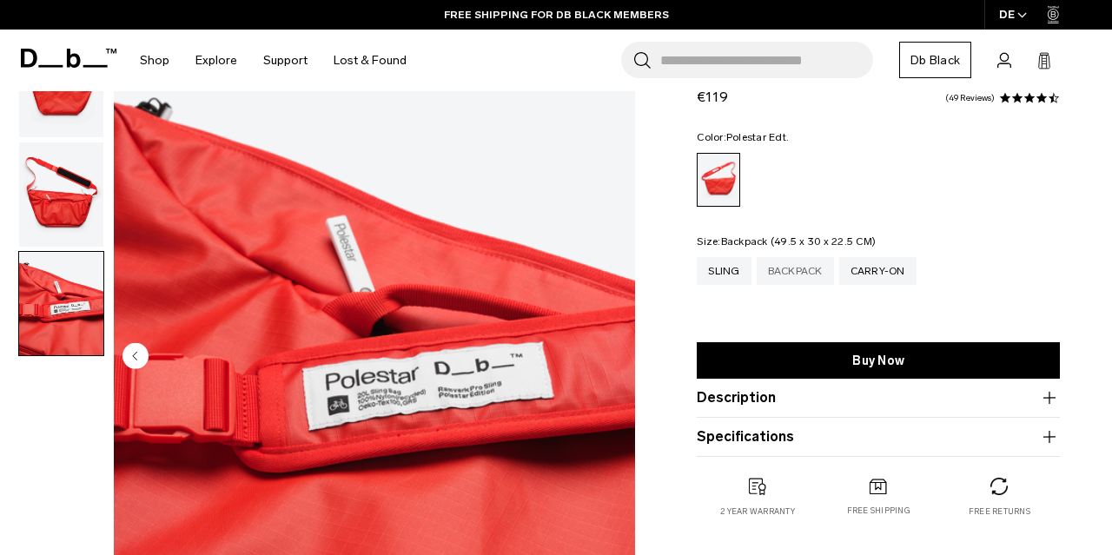
click at [808, 268] on div "Backpack" at bounding box center [794, 271] width 77 height 28
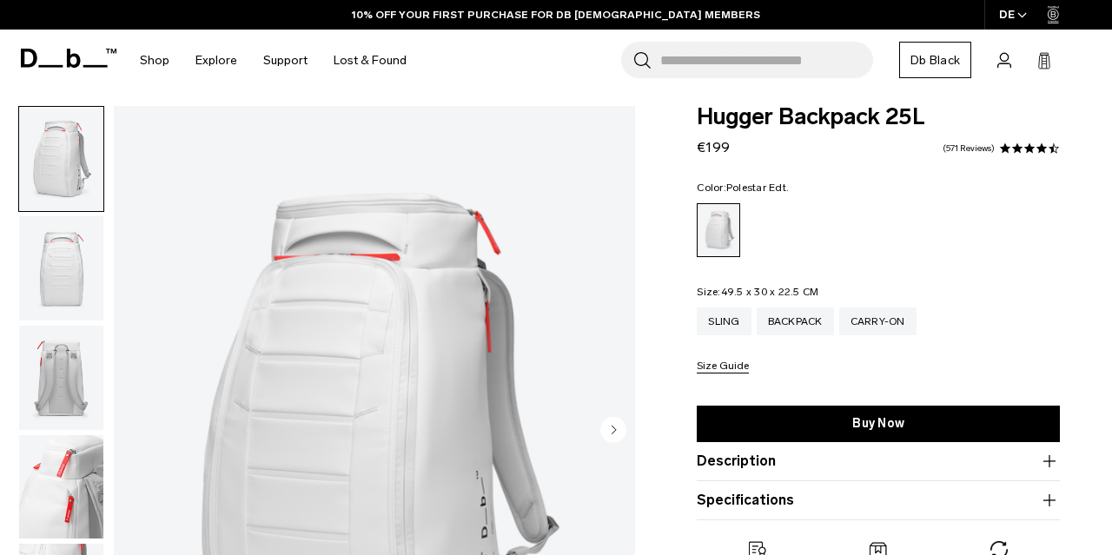
scroll to position [98, 0]
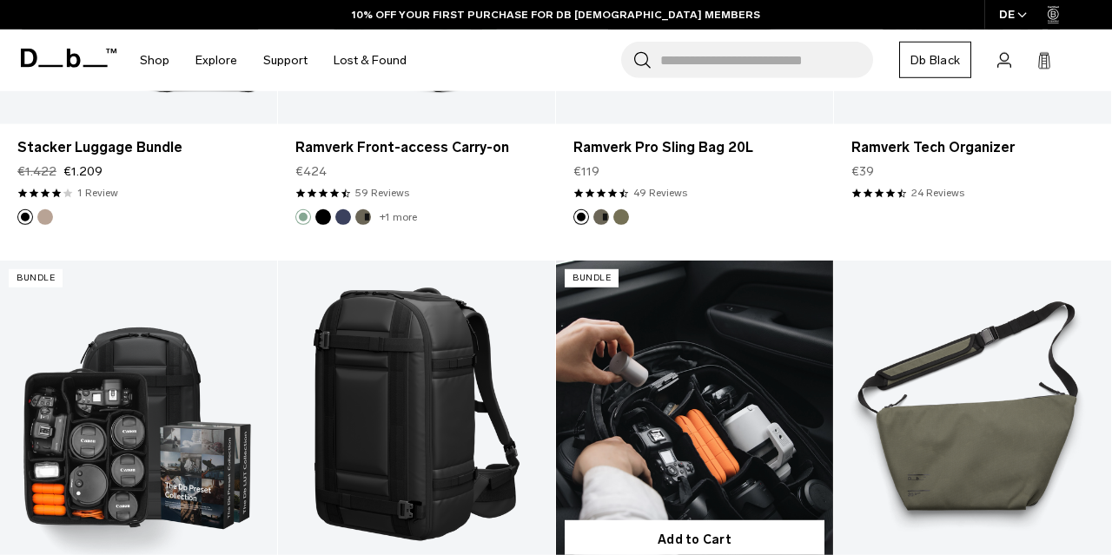
scroll to position [1941, 0]
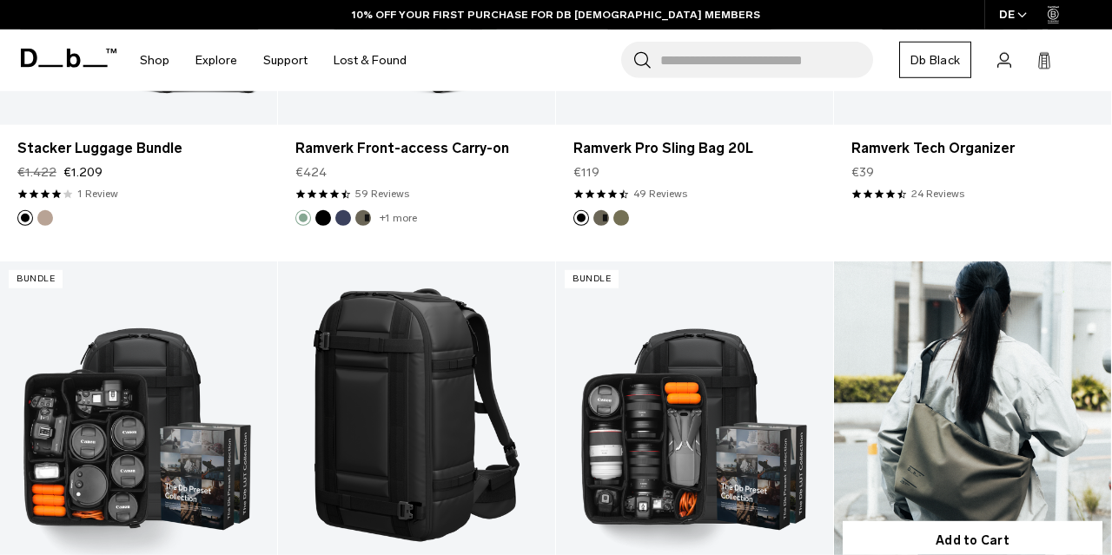
click at [946, 323] on link "Ramverk Pro Sling Bag 20L" at bounding box center [972, 414] width 277 height 307
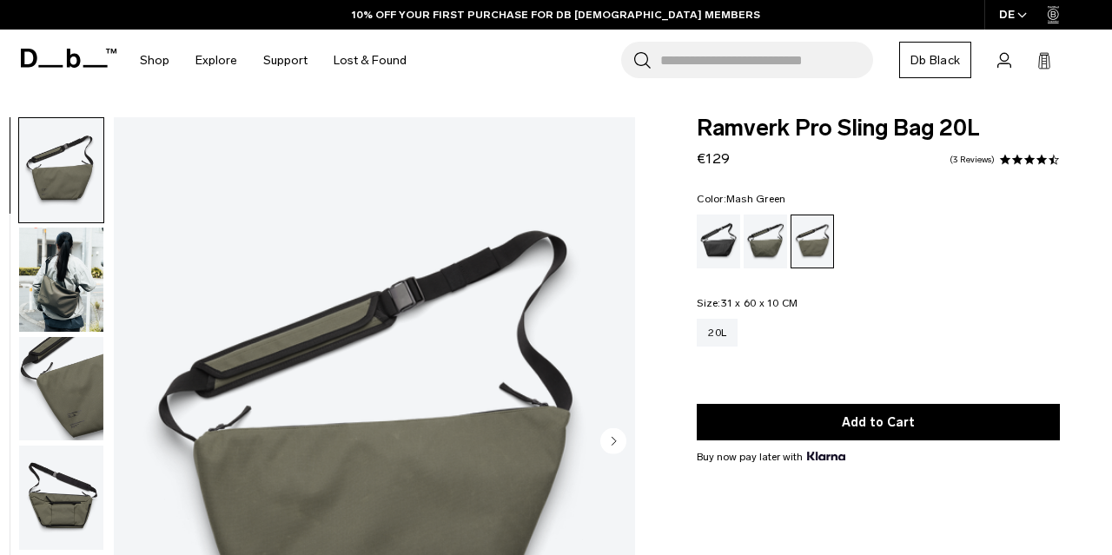
click at [614, 438] on circle "Next slide" at bounding box center [613, 440] width 26 height 26
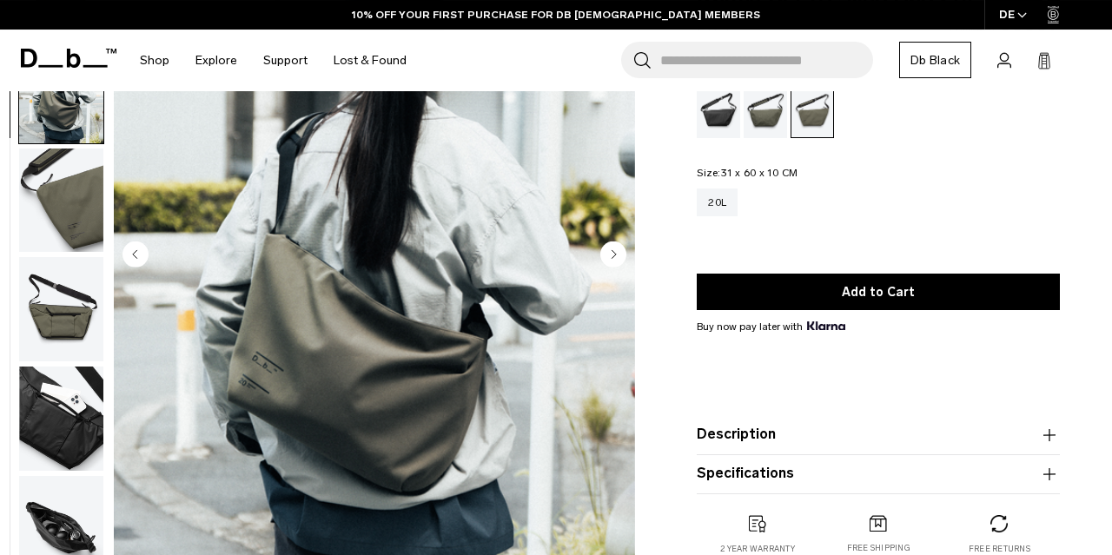
scroll to position [205, 0]
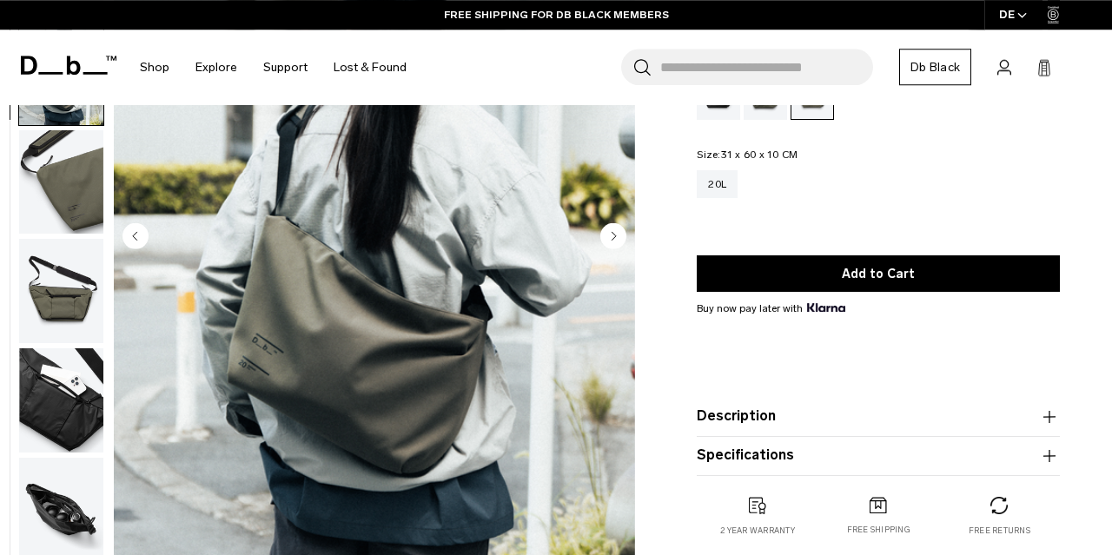
click at [615, 233] on icon "Next slide" at bounding box center [614, 236] width 4 height 8
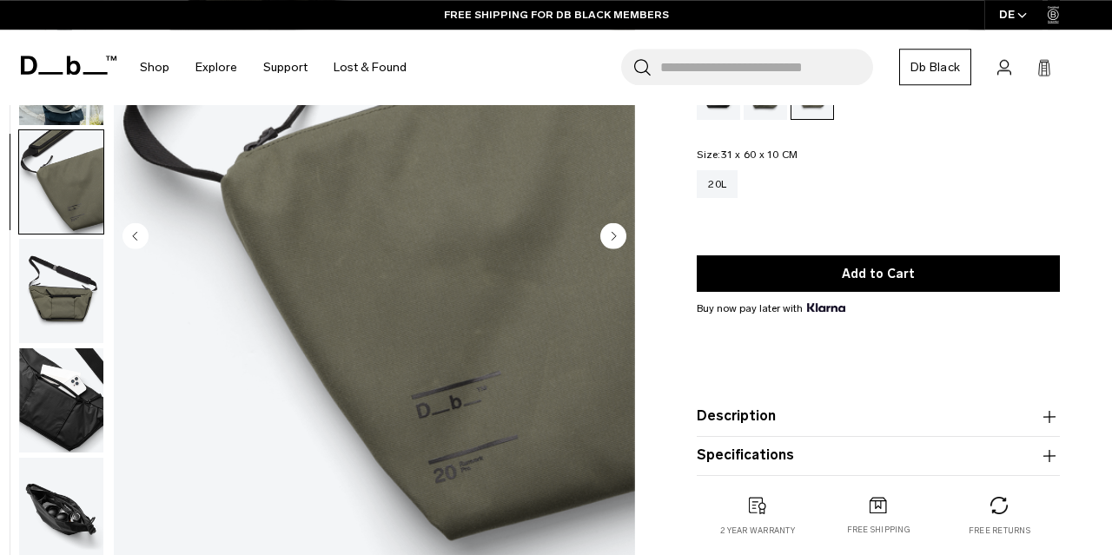
click at [615, 233] on icon "Next slide" at bounding box center [614, 236] width 4 height 8
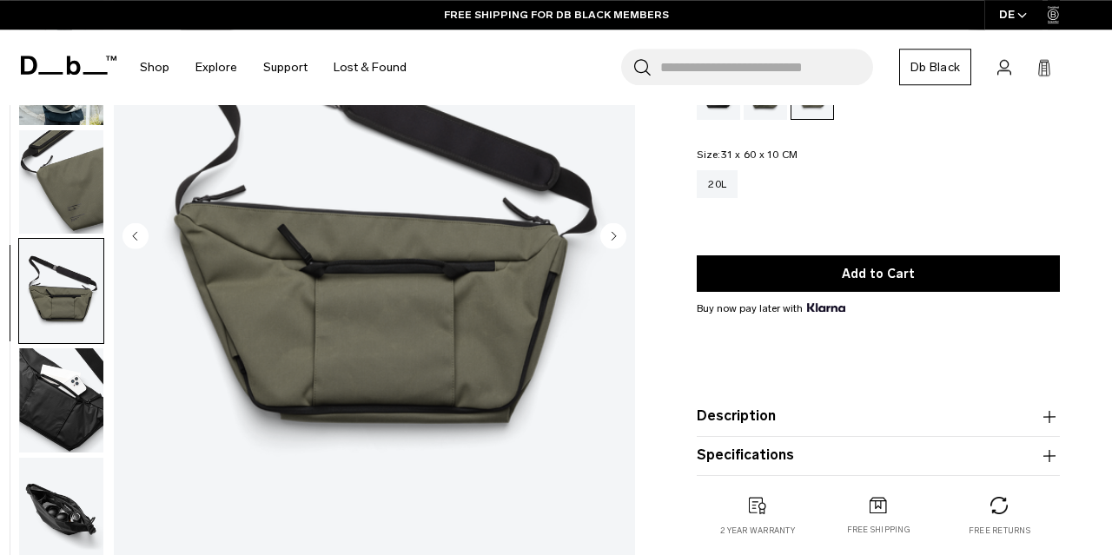
click at [615, 233] on icon "Next slide" at bounding box center [614, 236] width 4 height 8
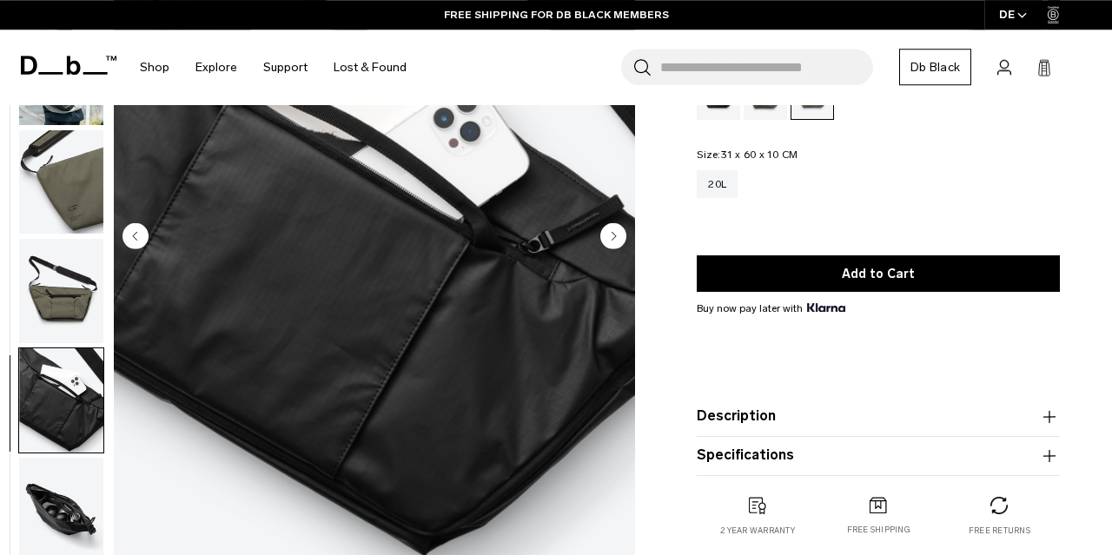
click at [615, 233] on icon "Next slide" at bounding box center [614, 236] width 4 height 8
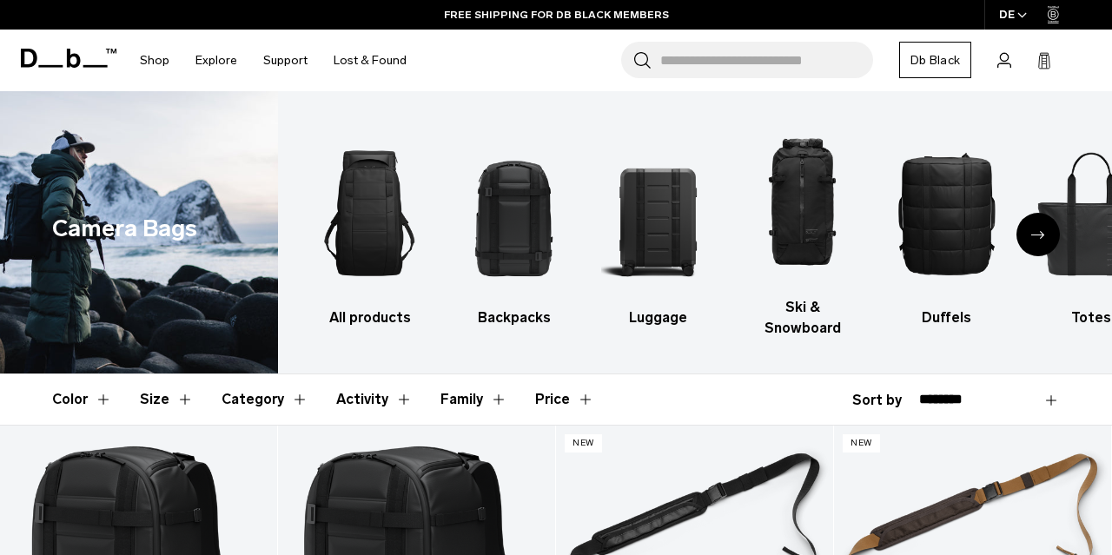
click at [1027, 228] on div "Next slide" at bounding box center [1037, 234] width 43 height 43
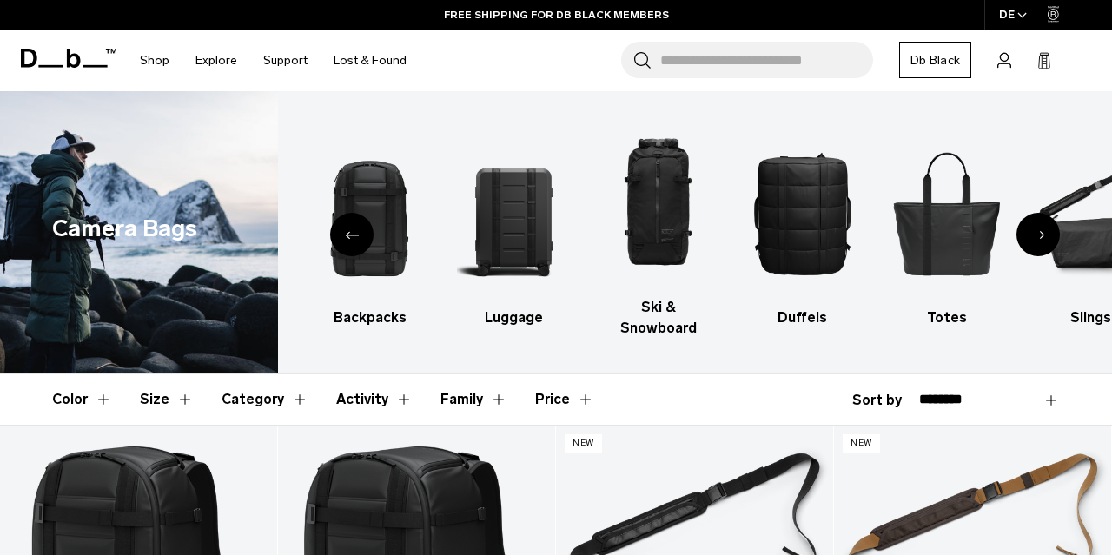
click at [1027, 228] on div "Next slide" at bounding box center [1037, 234] width 43 height 43
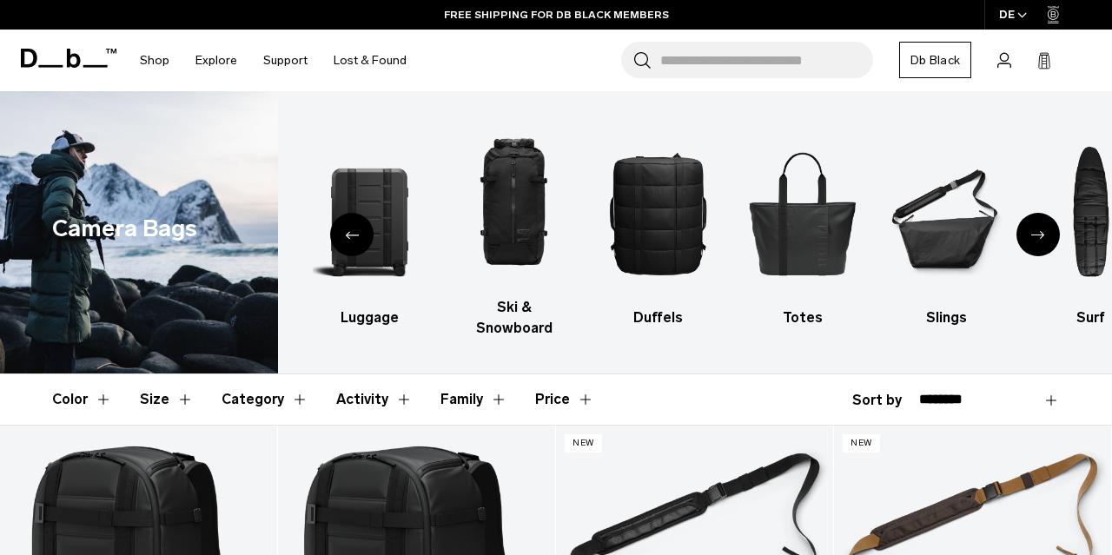
click at [1027, 228] on div "Next slide" at bounding box center [1037, 234] width 43 height 43
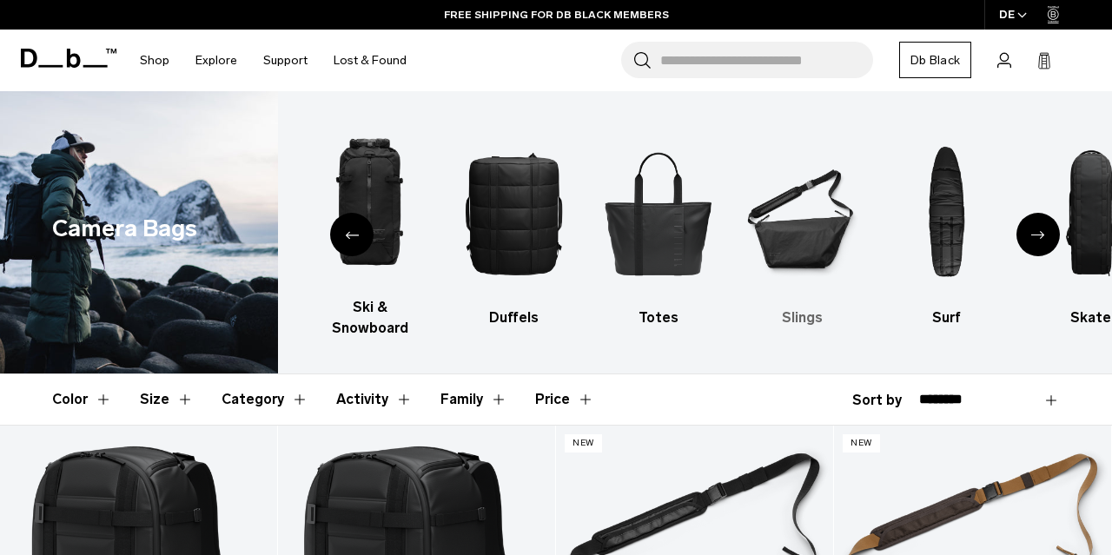
click at [789, 221] on img "7 / 10" at bounding box center [802, 213] width 114 height 171
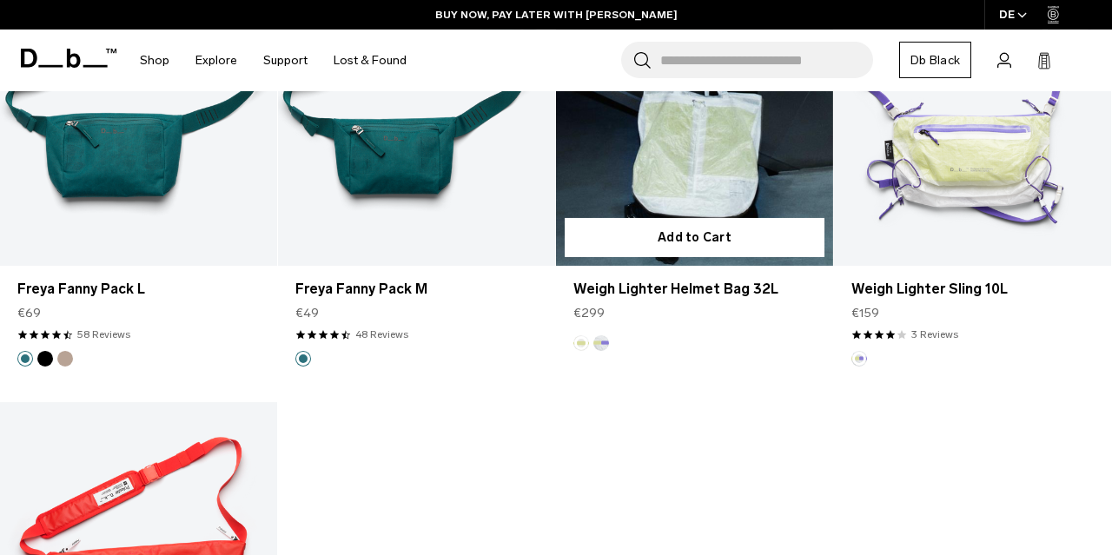
scroll to position [3114, 0]
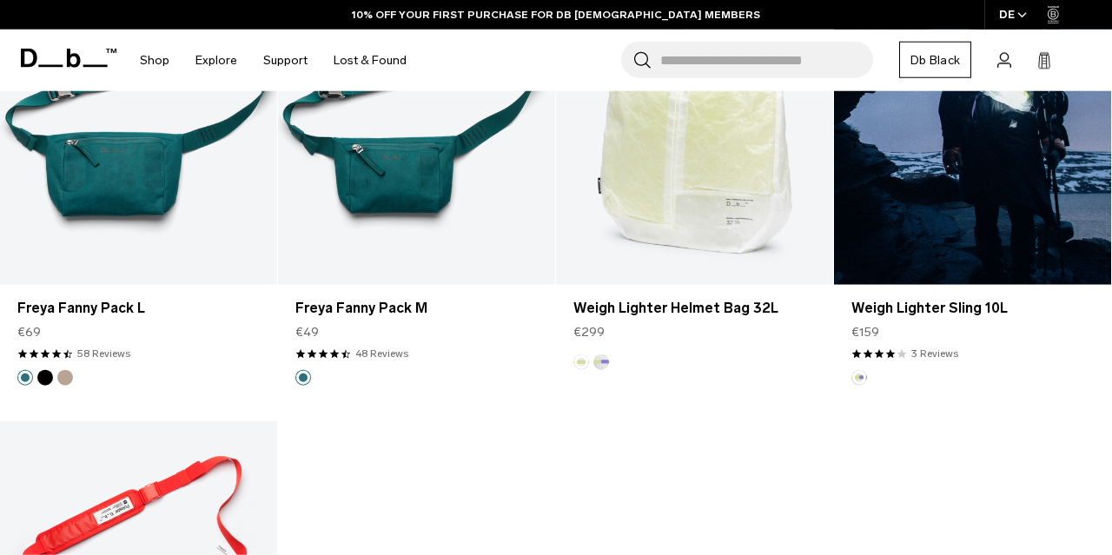
click at [928, 190] on link "Weigh Lighter Sling 10L" at bounding box center [972, 130] width 277 height 307
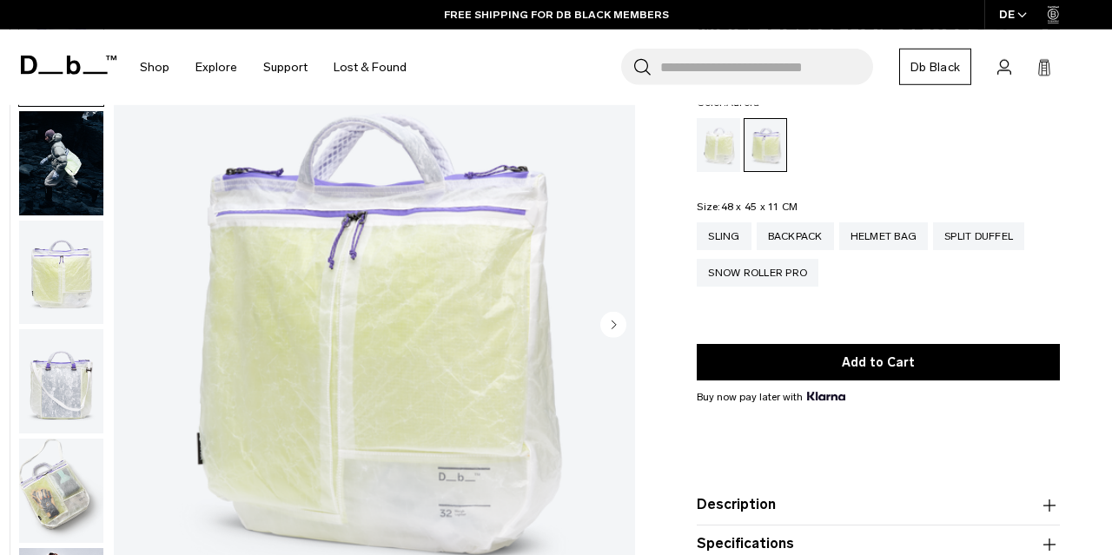
scroll to position [122, 0]
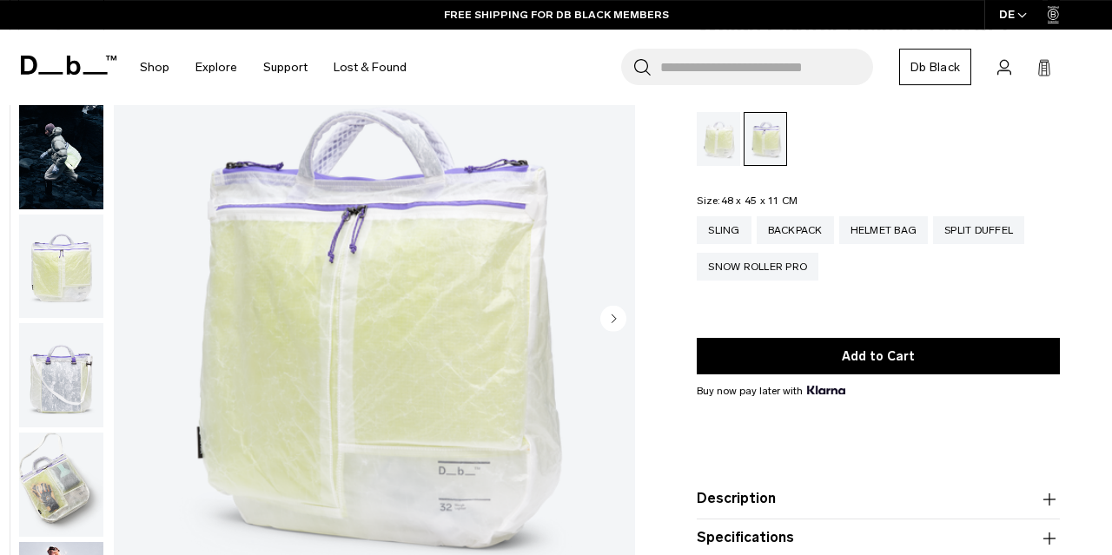
click at [611, 320] on circle "Next slide" at bounding box center [613, 318] width 26 height 26
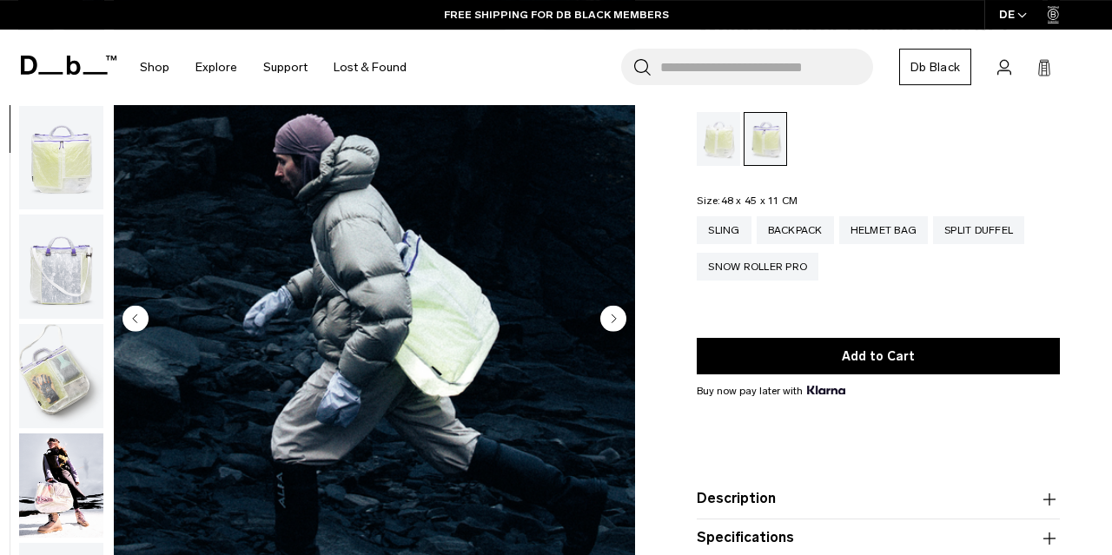
scroll to position [109, 0]
click at [611, 320] on circle "Next slide" at bounding box center [613, 318] width 26 height 26
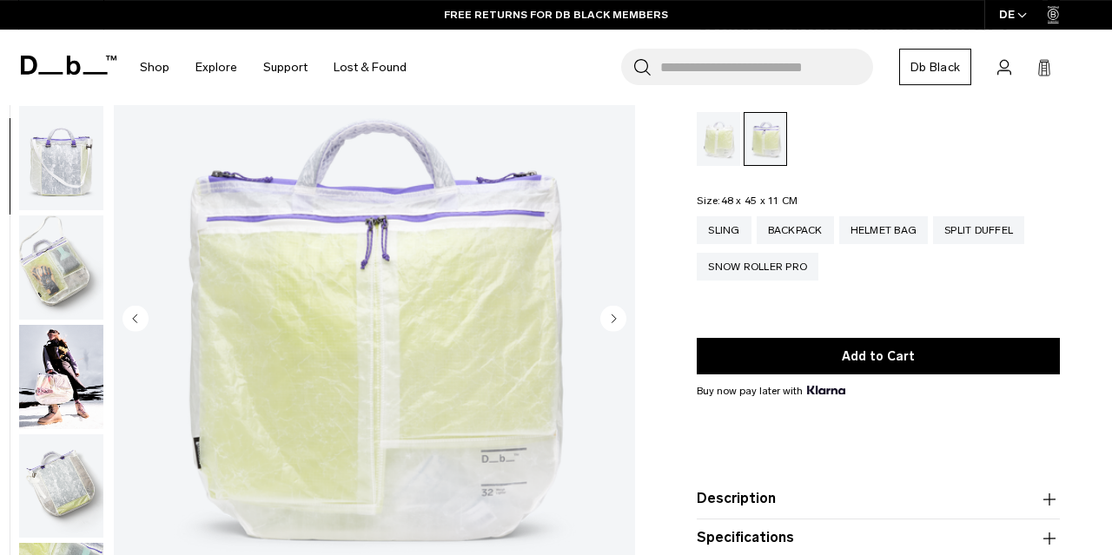
scroll to position [219, 0]
click at [611, 320] on circle "Next slide" at bounding box center [613, 318] width 26 height 26
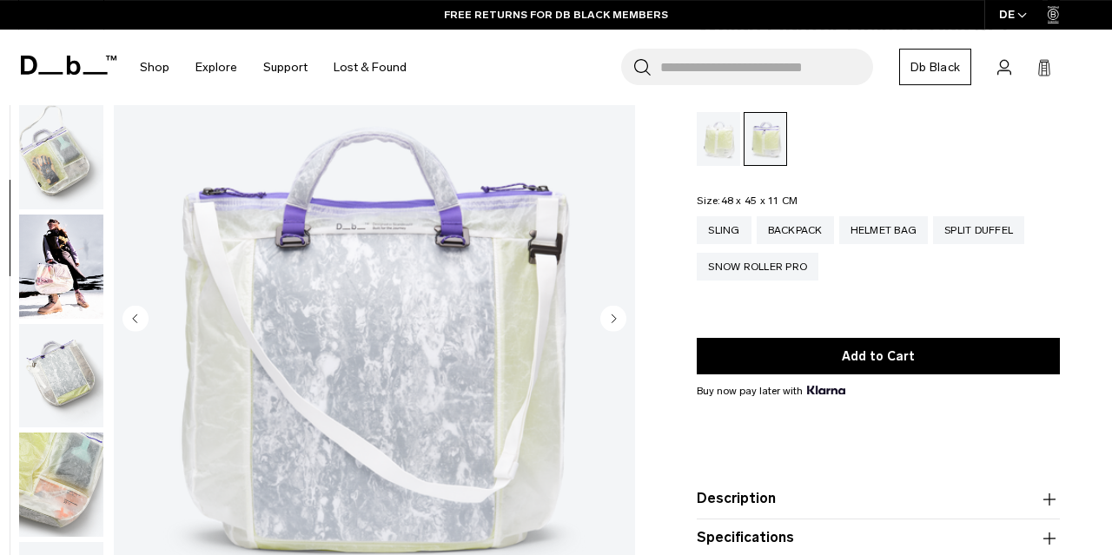
scroll to position [328, 0]
click at [611, 320] on circle "Next slide" at bounding box center [613, 318] width 26 height 26
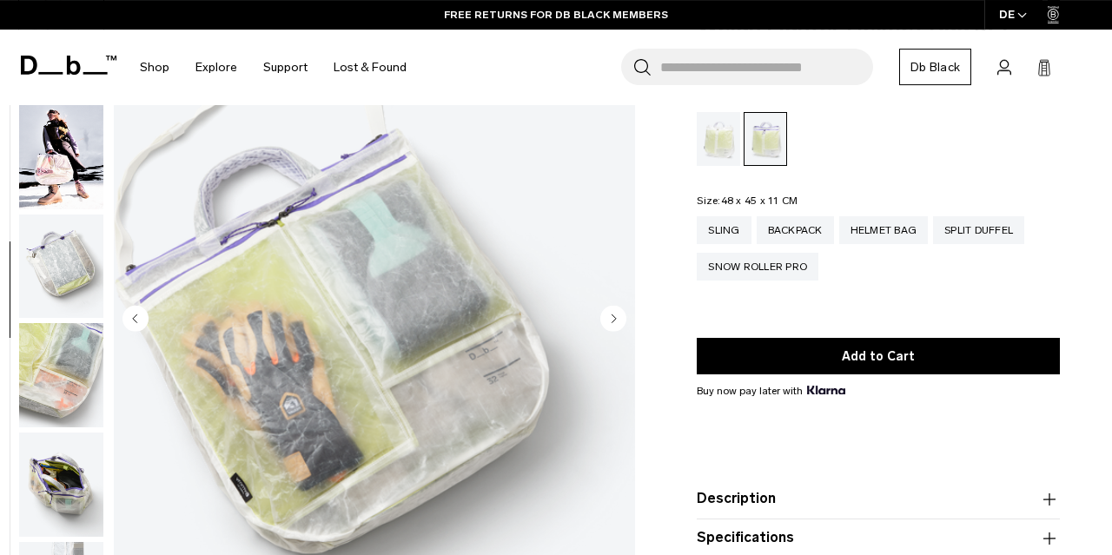
scroll to position [438, 0]
click at [611, 320] on circle "Next slide" at bounding box center [613, 318] width 26 height 26
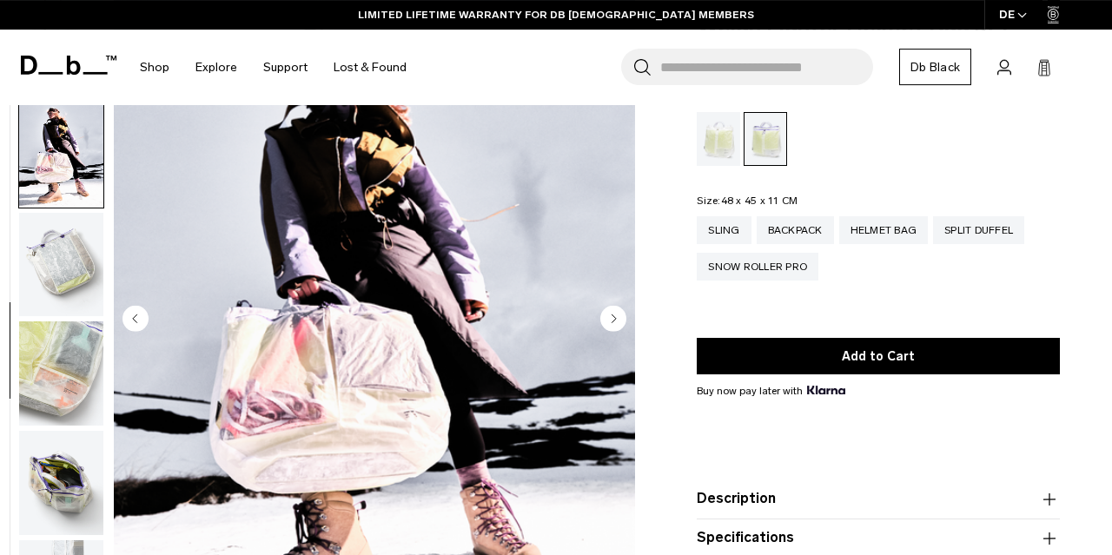
scroll to position [439, 0]
click at [611, 320] on circle "Next slide" at bounding box center [613, 318] width 26 height 26
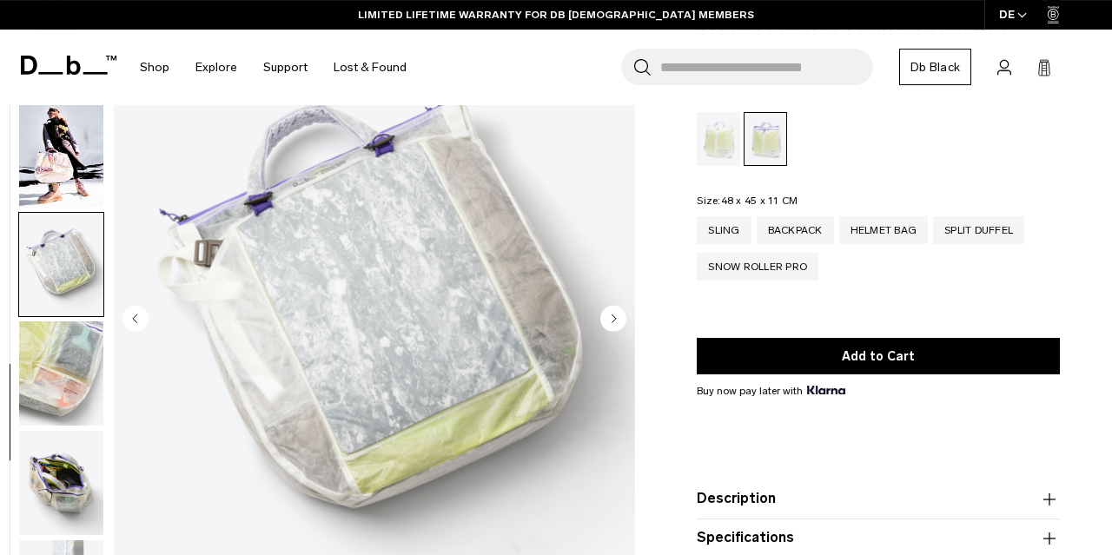
click at [611, 320] on circle "Next slide" at bounding box center [613, 318] width 26 height 26
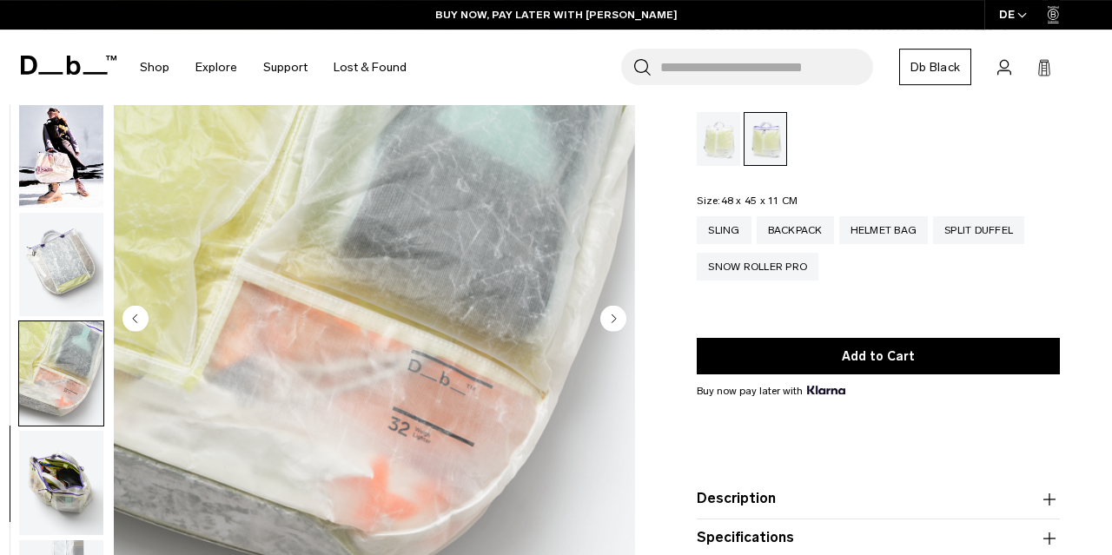
click at [611, 320] on circle "Next slide" at bounding box center [613, 318] width 26 height 26
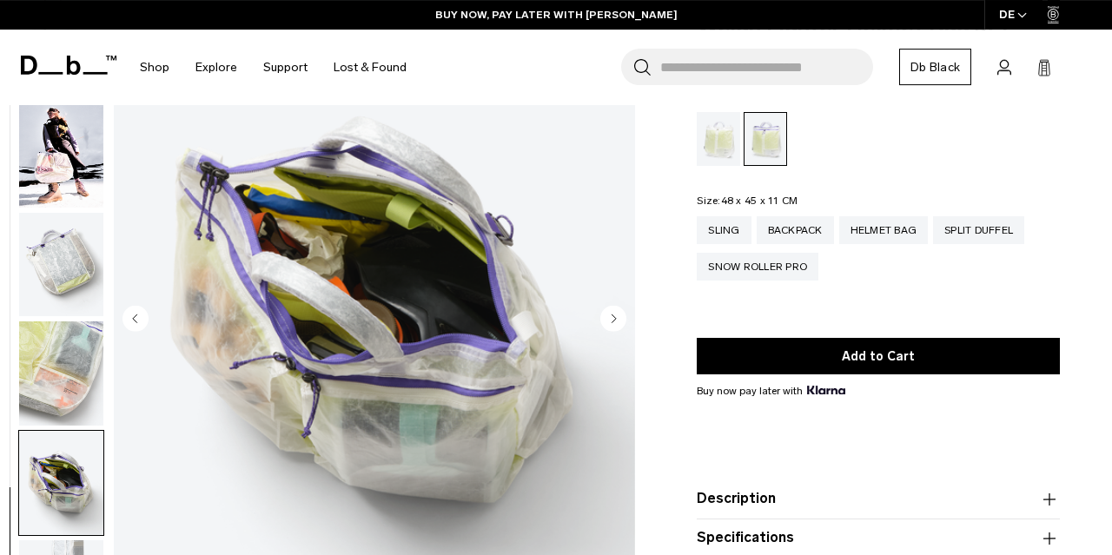
click at [611, 320] on circle "Next slide" at bounding box center [613, 318] width 26 height 26
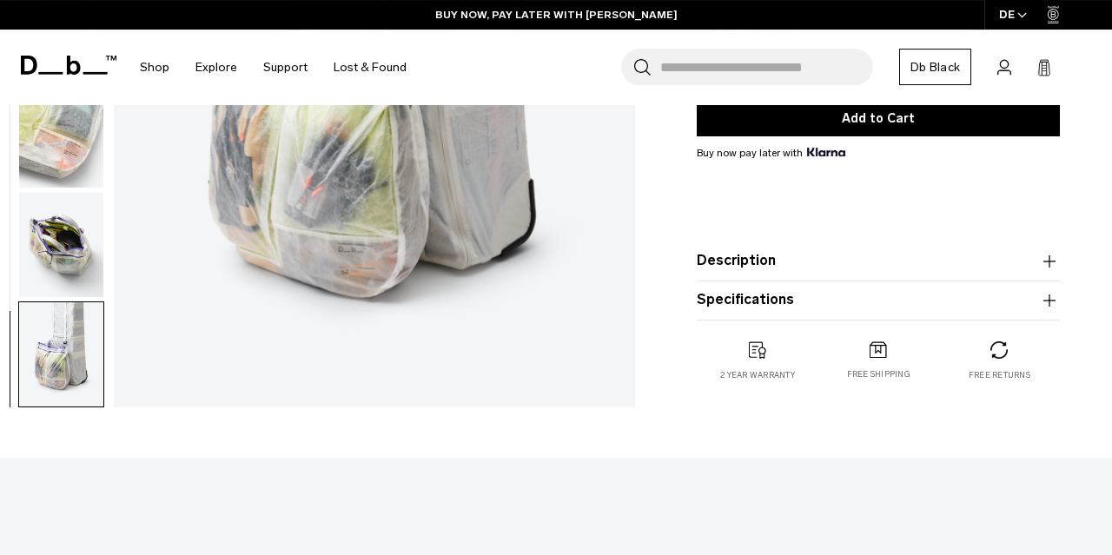
scroll to position [361, 0]
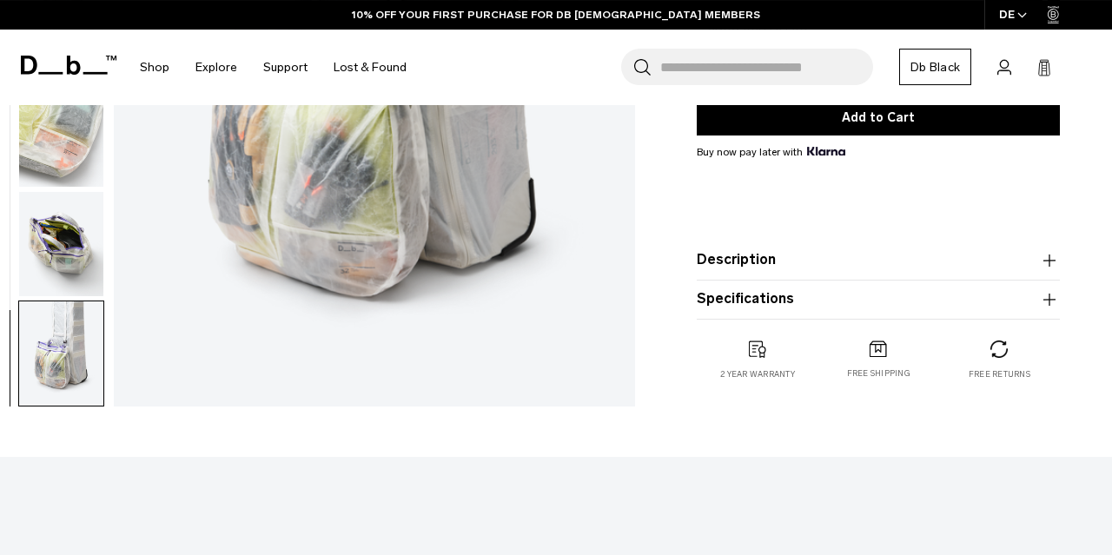
click at [1048, 267] on icon "button" at bounding box center [1049, 260] width 21 height 21
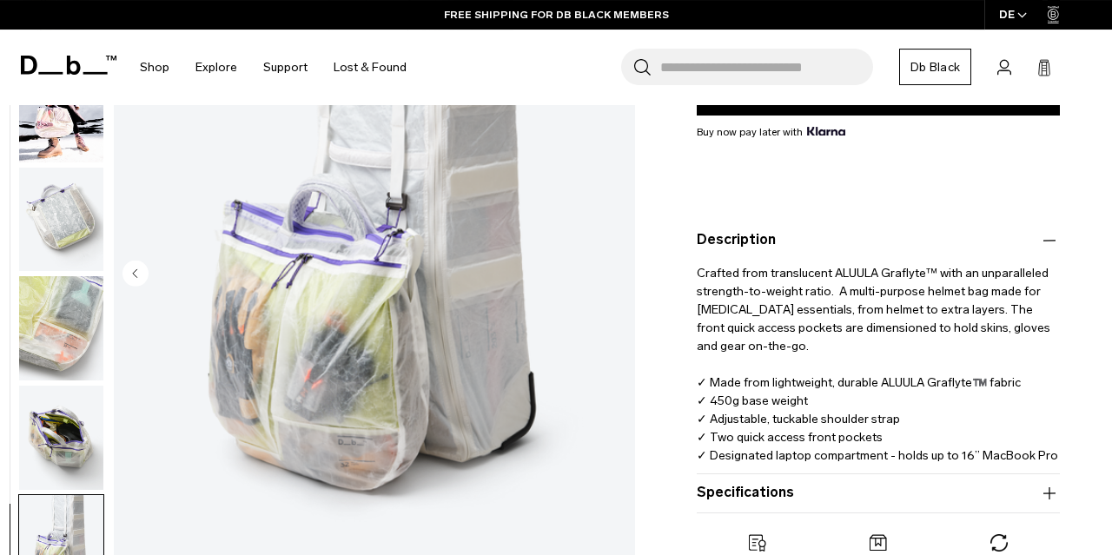
scroll to position [439, 0]
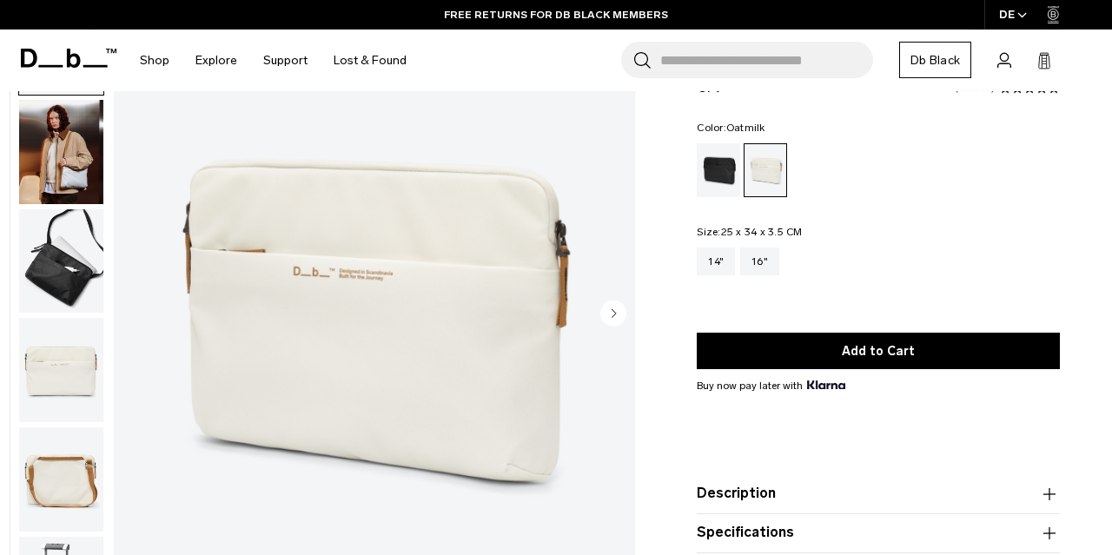
scroll to position [132, 0]
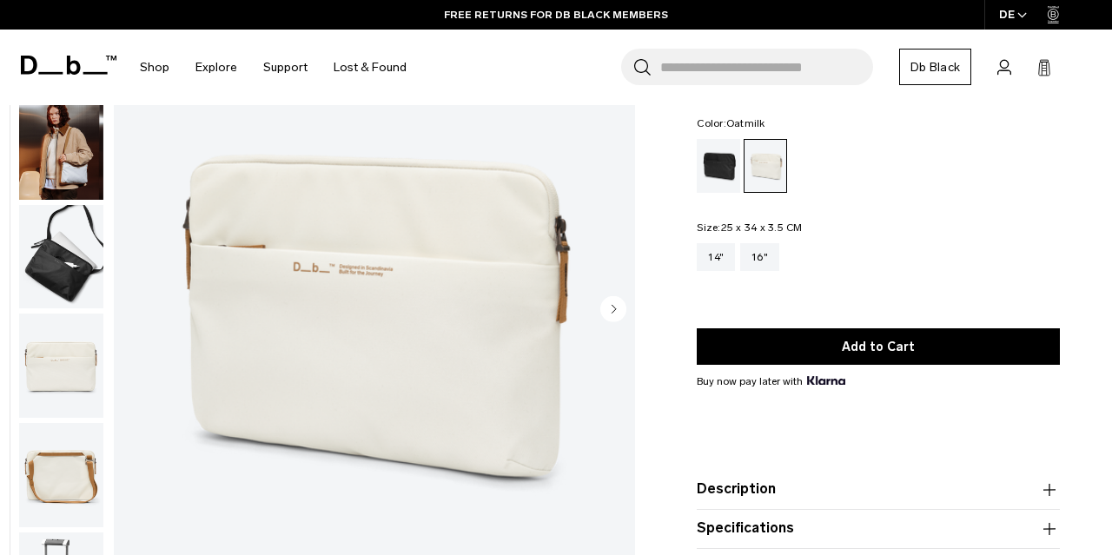
click at [616, 310] on icon "Next slide" at bounding box center [614, 309] width 4 height 8
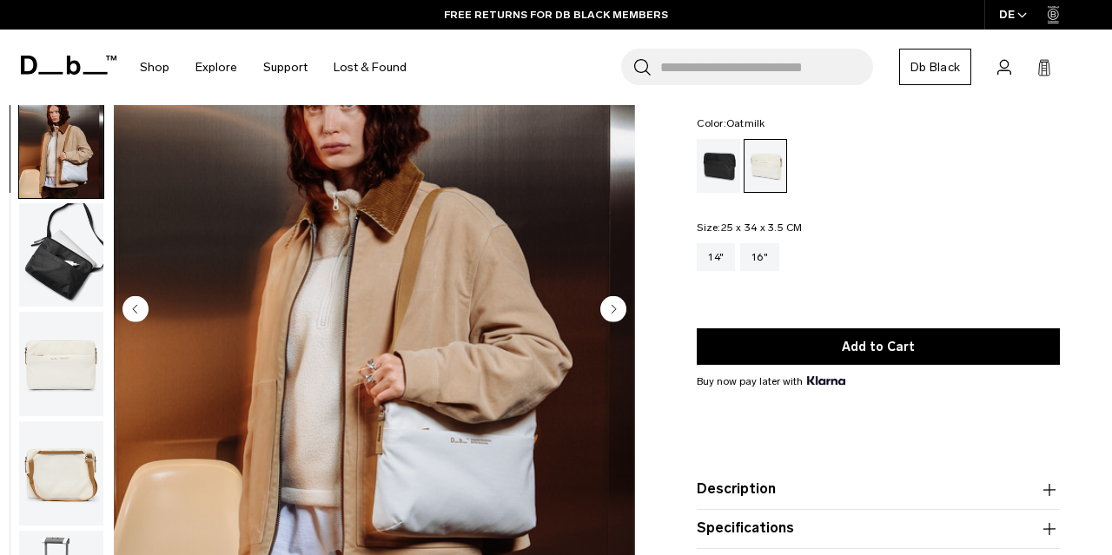
scroll to position [2, 0]
click at [616, 310] on icon "Next slide" at bounding box center [614, 309] width 4 height 8
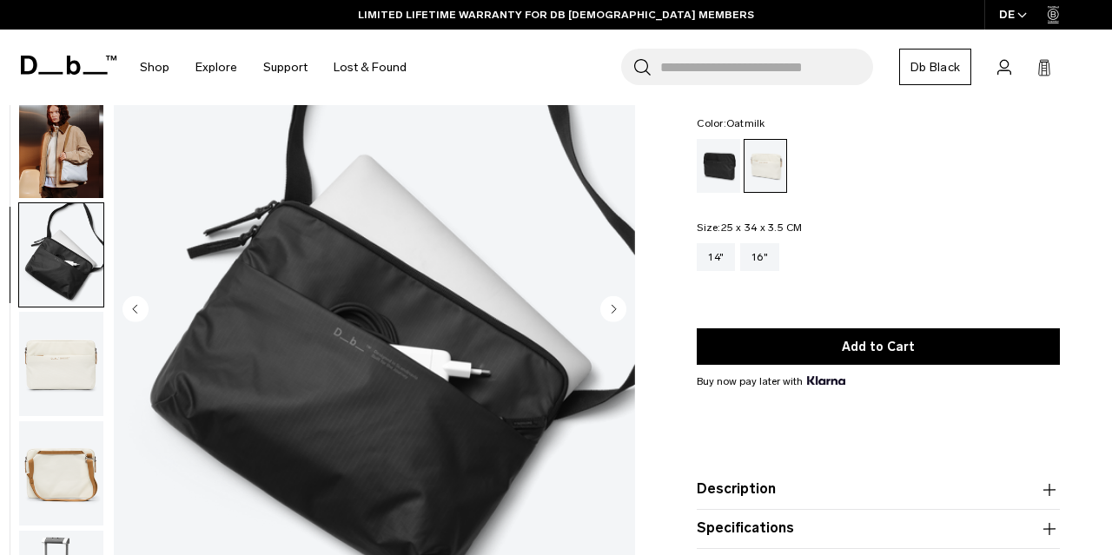
click at [616, 310] on icon "Next slide" at bounding box center [614, 309] width 4 height 8
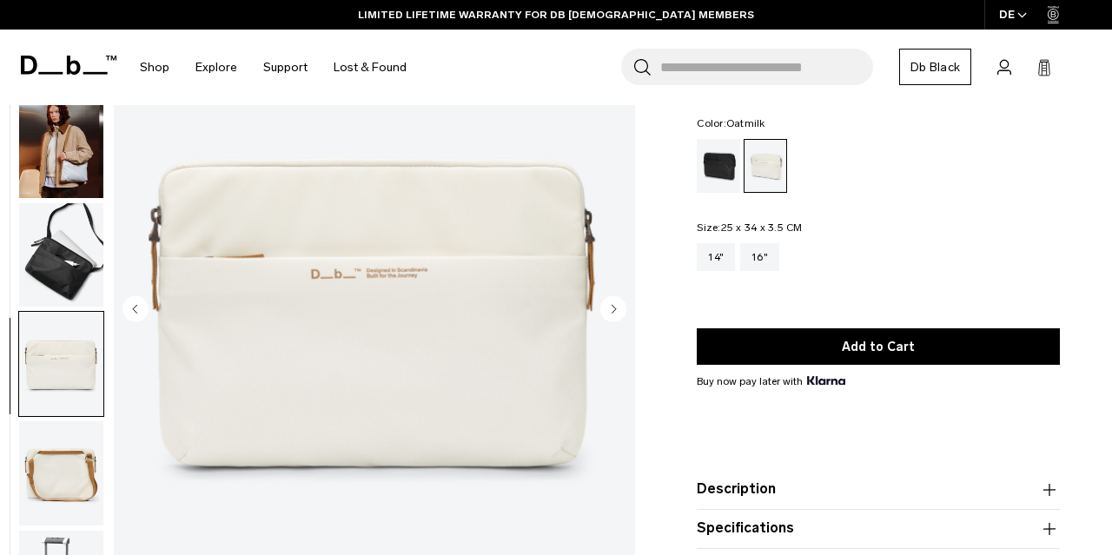
click at [616, 310] on icon "Next slide" at bounding box center [614, 309] width 4 height 8
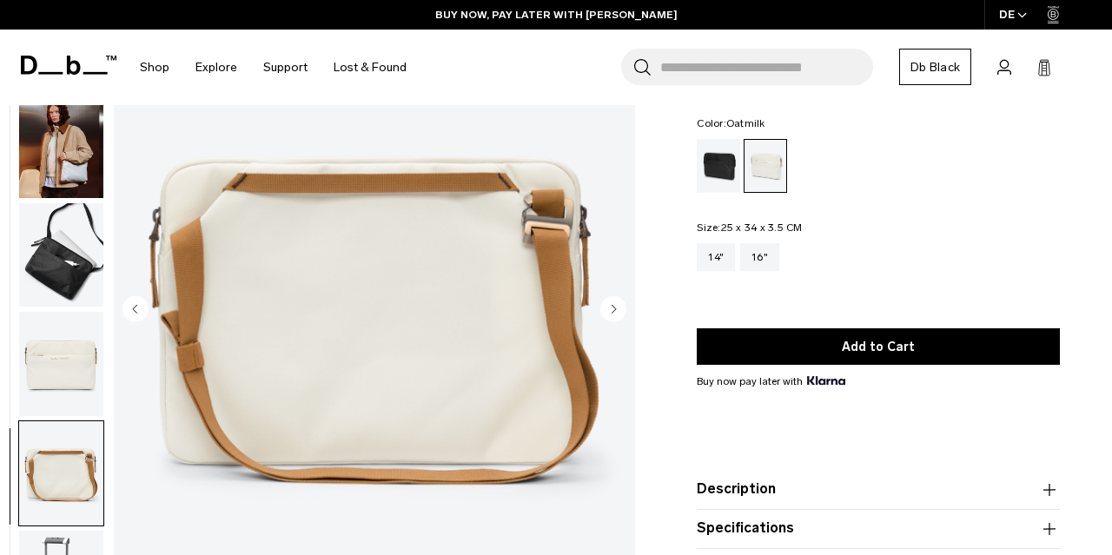
click at [616, 310] on icon "Next slide" at bounding box center [614, 309] width 4 height 8
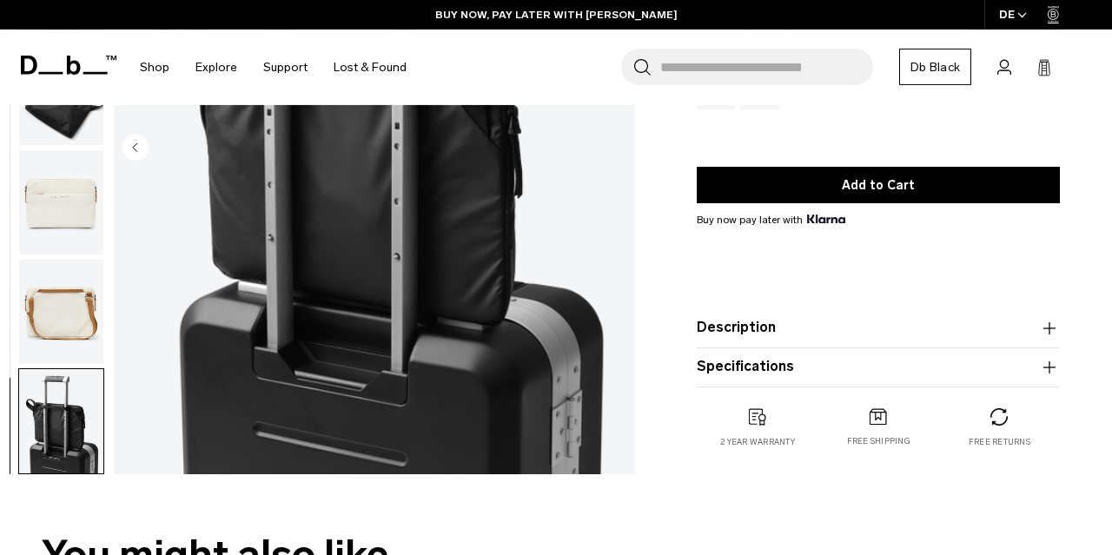
scroll to position [294, 0]
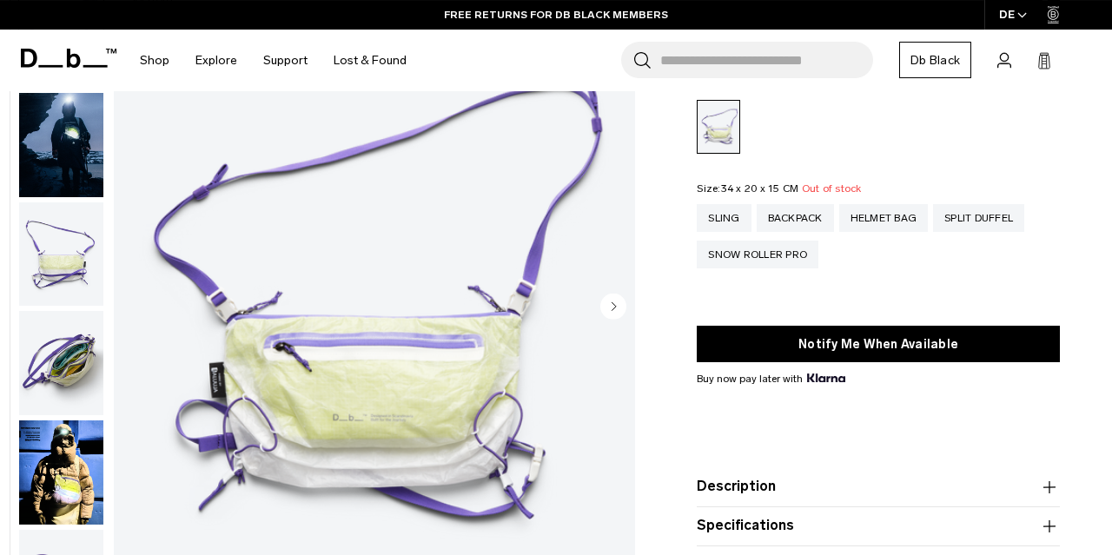
scroll to position [149, 0]
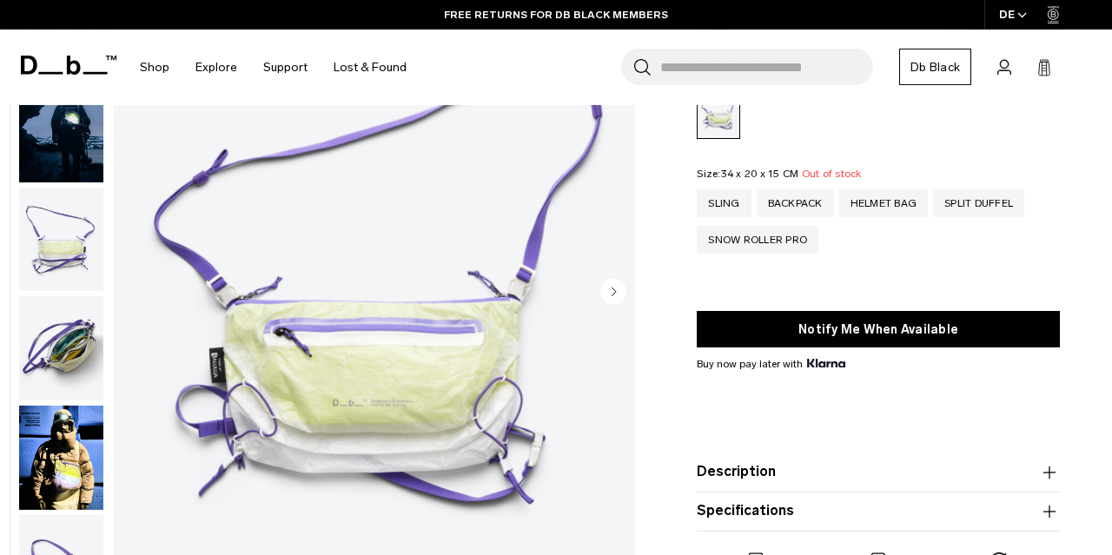
click at [619, 294] on circle "Next slide" at bounding box center [613, 291] width 26 height 26
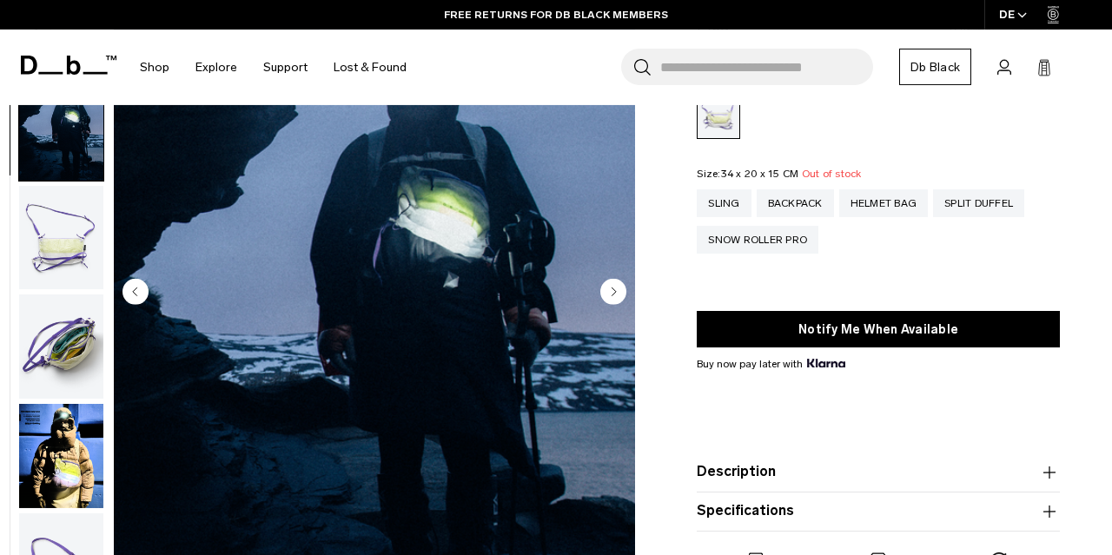
scroll to position [2, 0]
click at [619, 294] on circle "Next slide" at bounding box center [613, 291] width 26 height 26
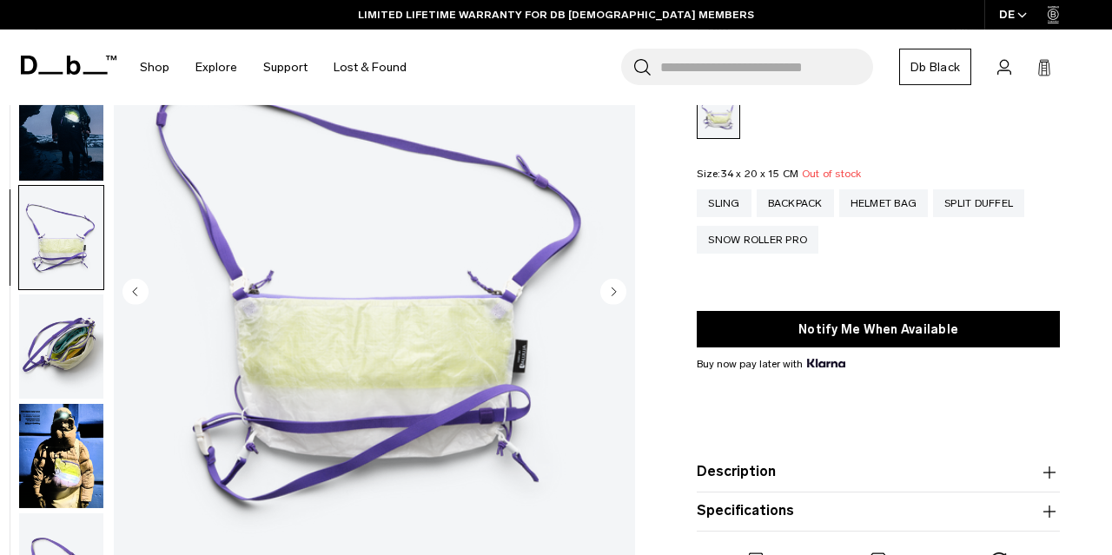
click at [619, 294] on circle "Next slide" at bounding box center [613, 291] width 26 height 26
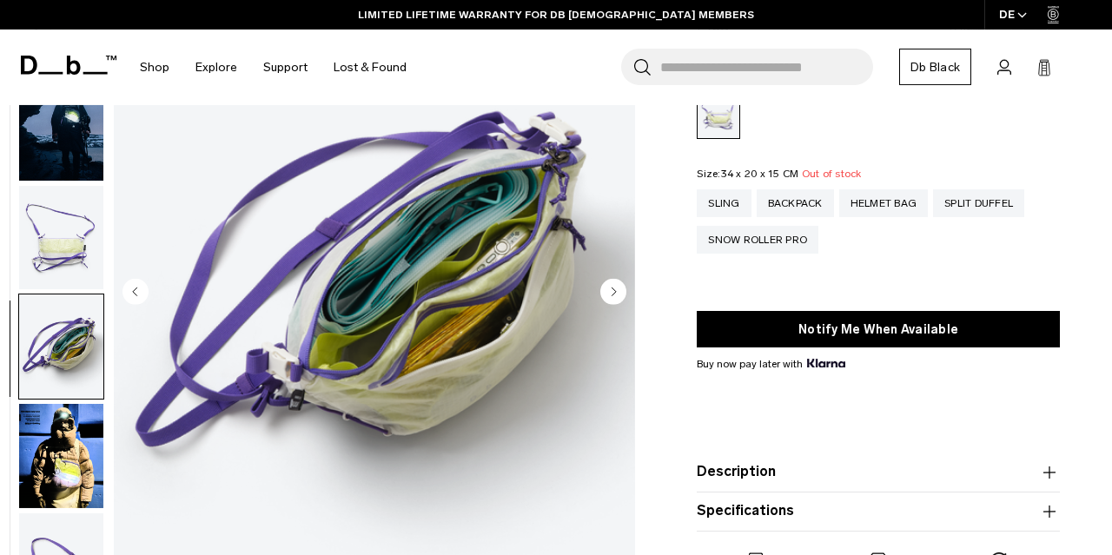
click at [619, 294] on circle "Next slide" at bounding box center [613, 291] width 26 height 26
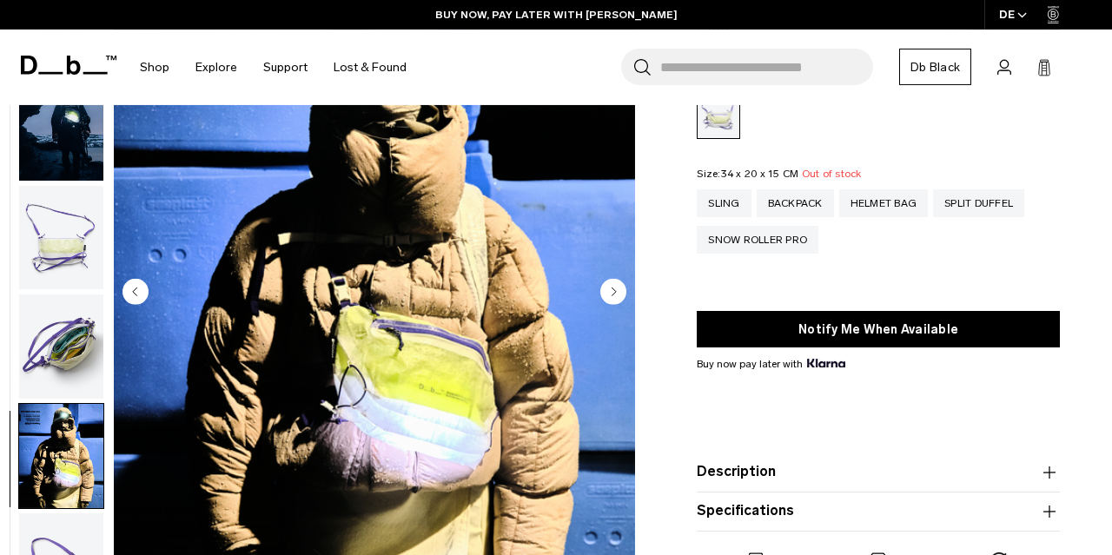
click at [619, 294] on circle "Next slide" at bounding box center [613, 291] width 26 height 26
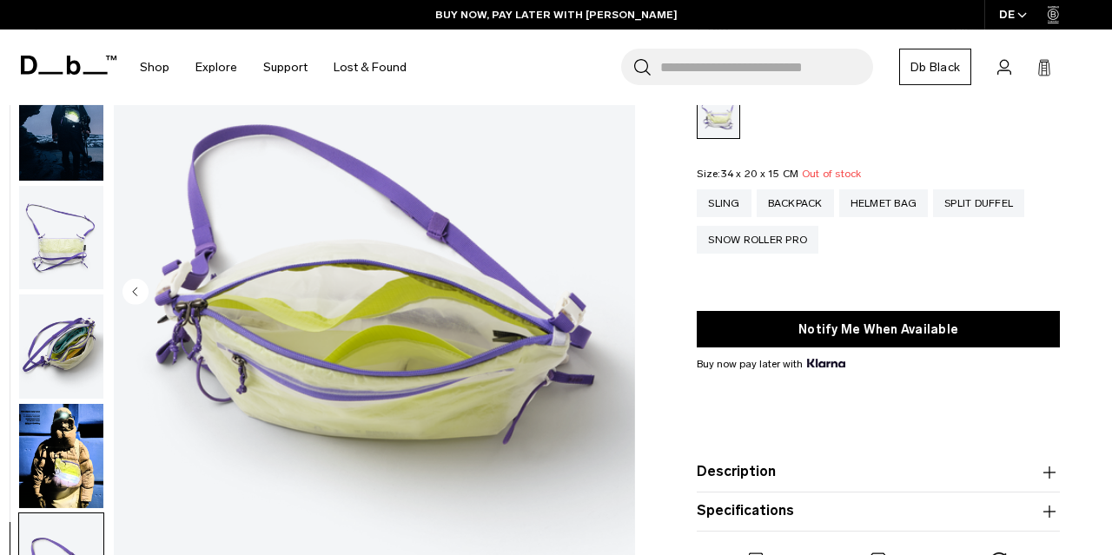
click at [619, 294] on img "6 / 6" at bounding box center [374, 293] width 521 height 651
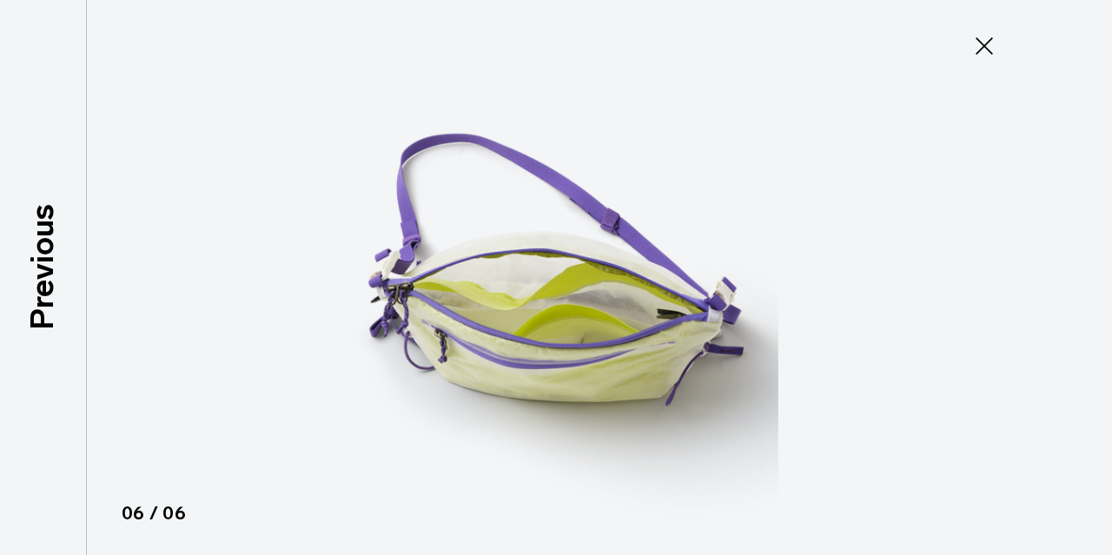
click at [987, 46] on icon at bounding box center [984, 46] width 28 height 28
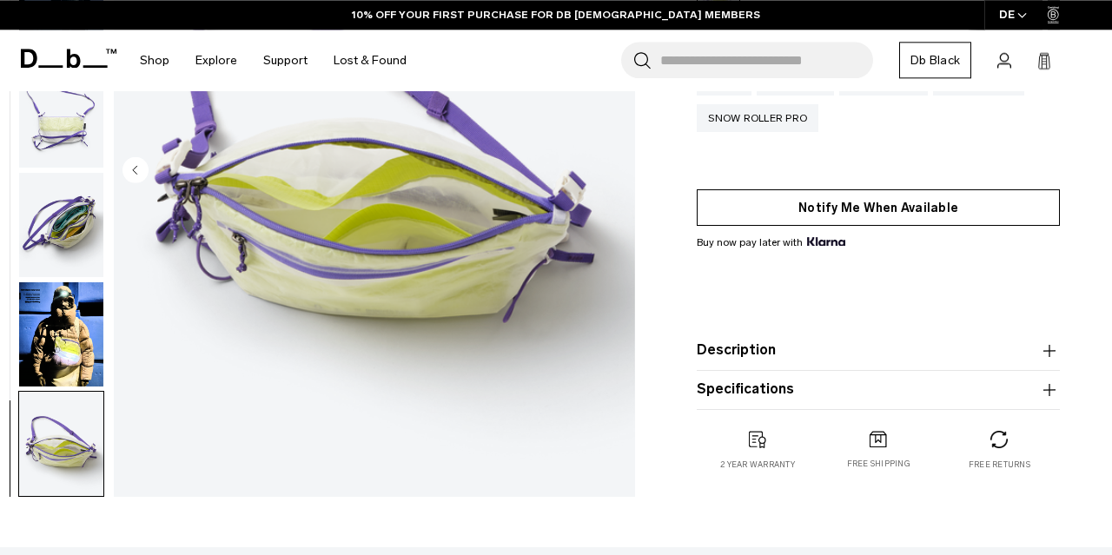
scroll to position [281, 0]
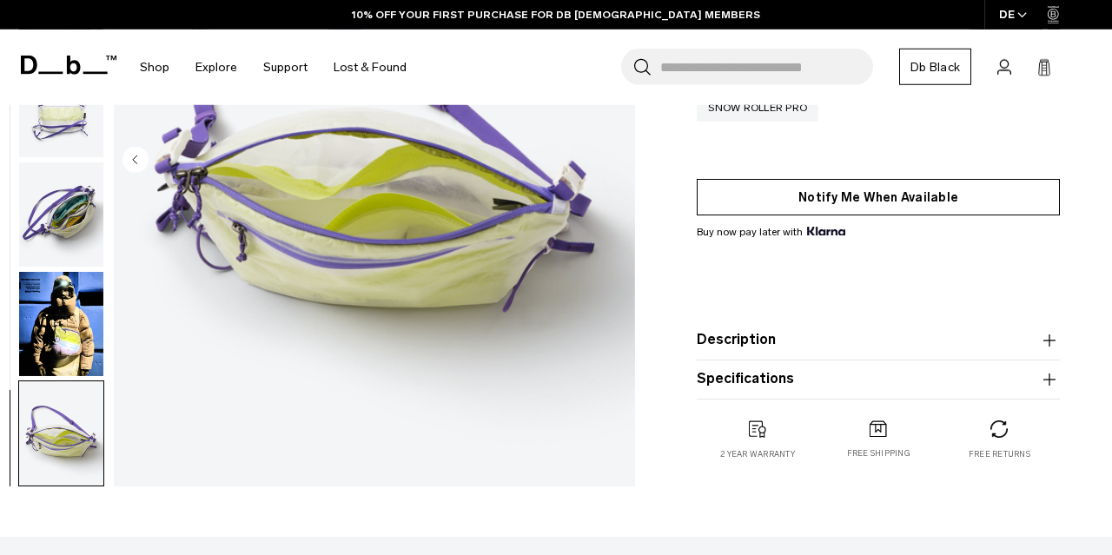
click at [763, 334] on button "Description" at bounding box center [878, 340] width 363 height 21
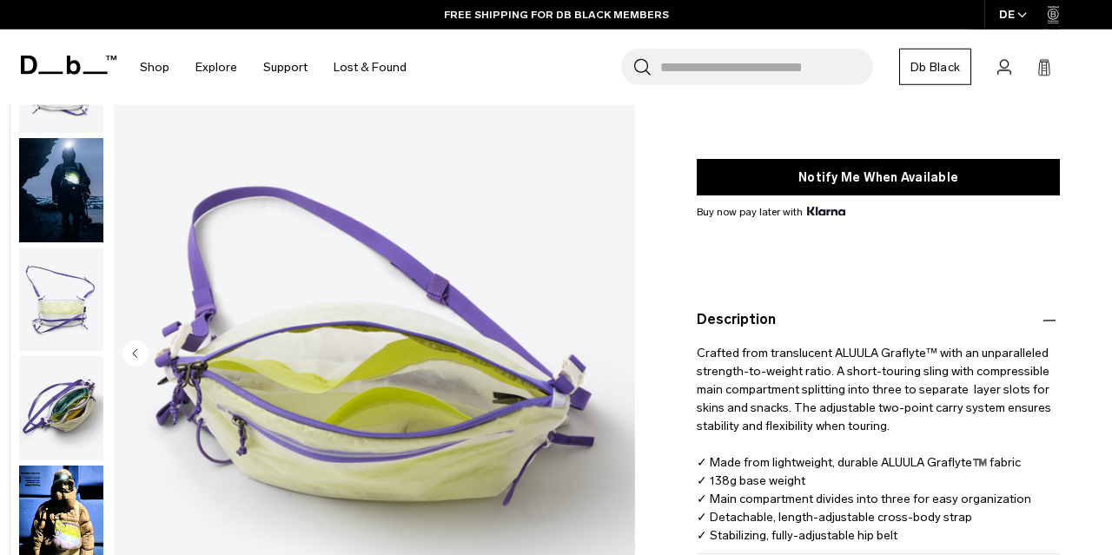
click at [67, 302] on img "button" at bounding box center [61, 299] width 84 height 104
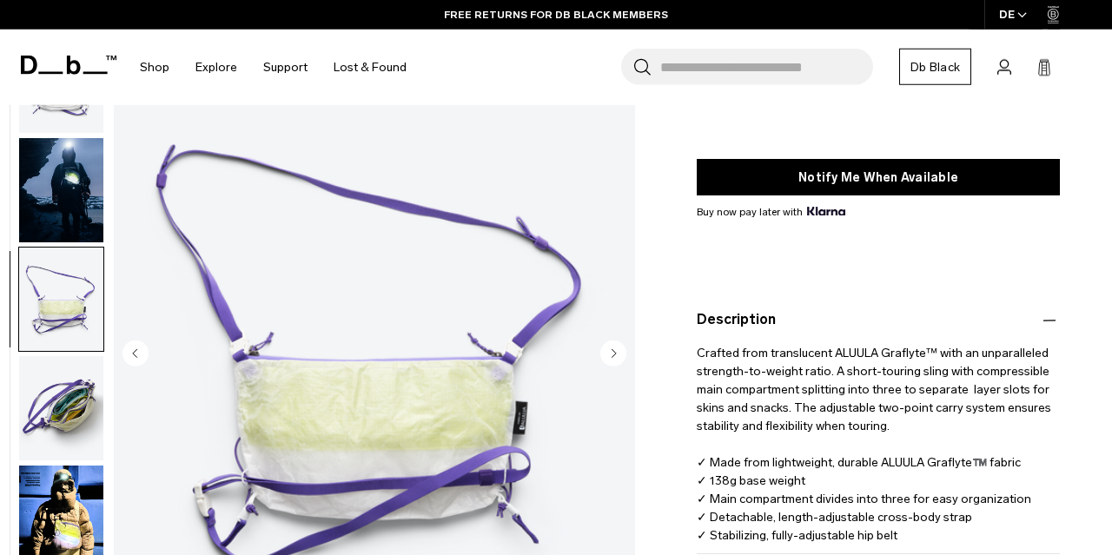
click at [77, 193] on img "button" at bounding box center [61, 189] width 84 height 104
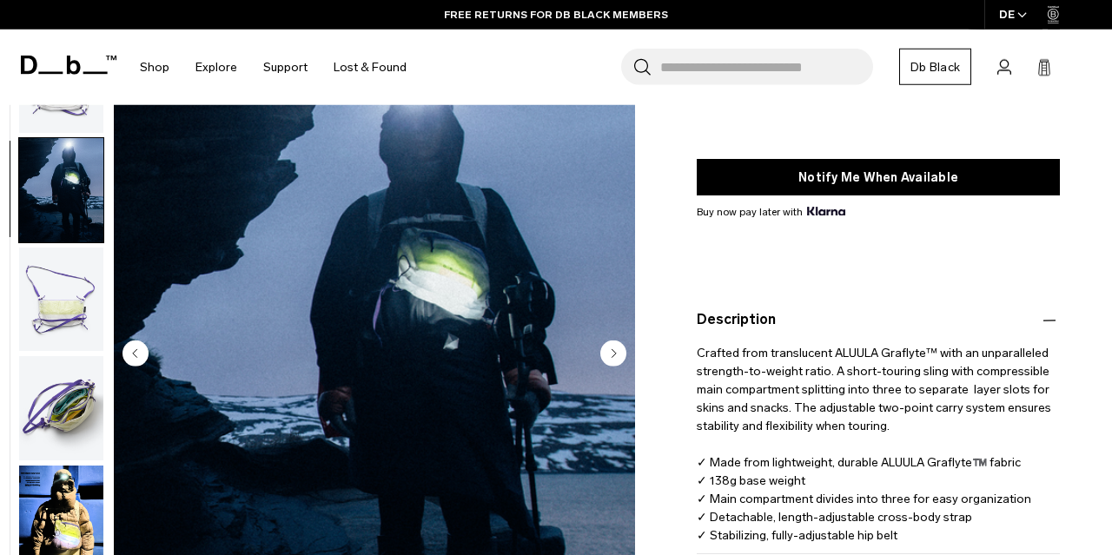
click at [40, 393] on img "button" at bounding box center [61, 408] width 84 height 104
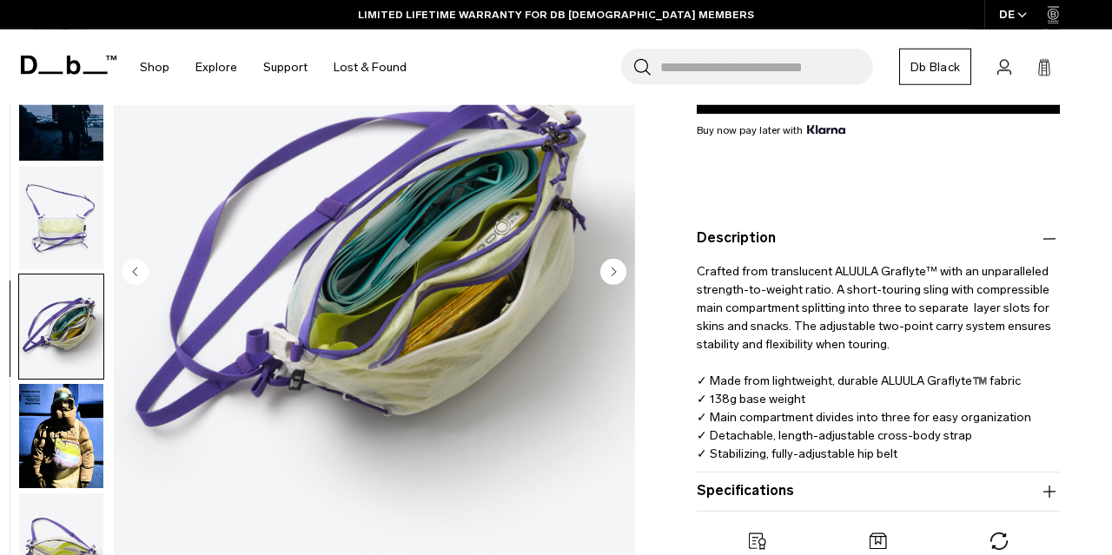
scroll to position [423, 0]
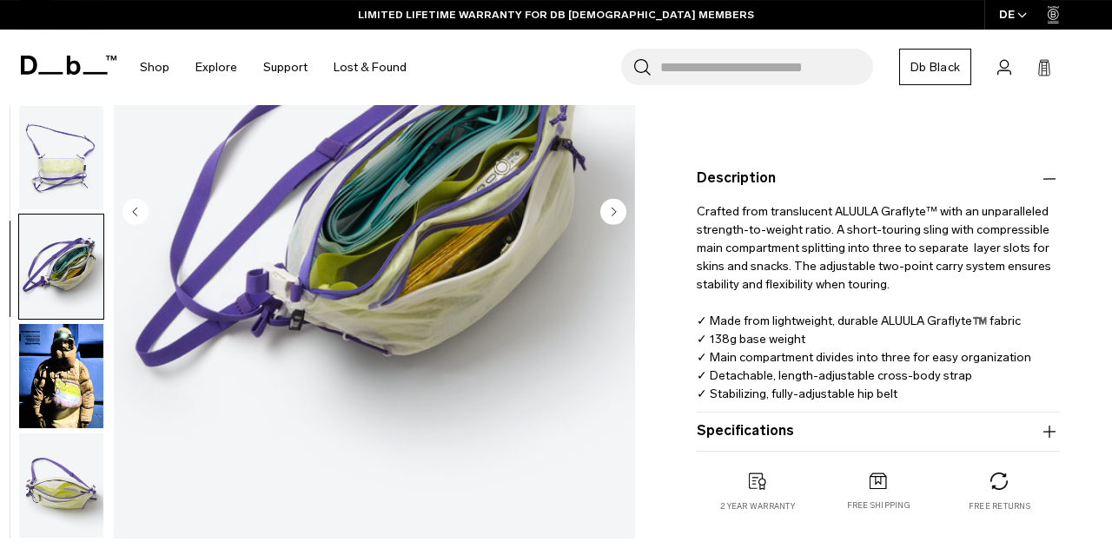
click at [40, 392] on img "button" at bounding box center [61, 376] width 84 height 104
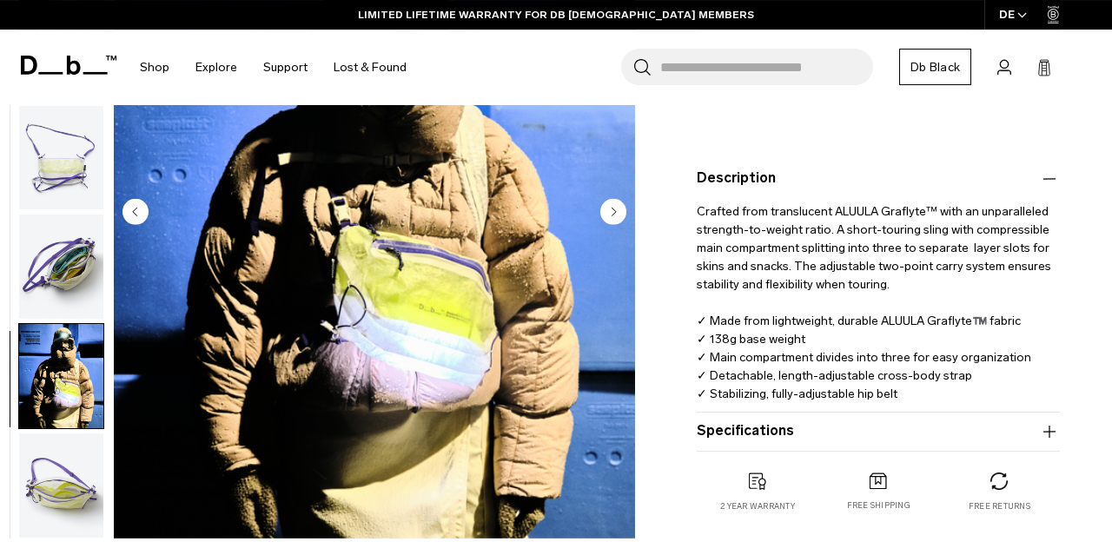
click at [24, 450] on img "button" at bounding box center [61, 485] width 84 height 104
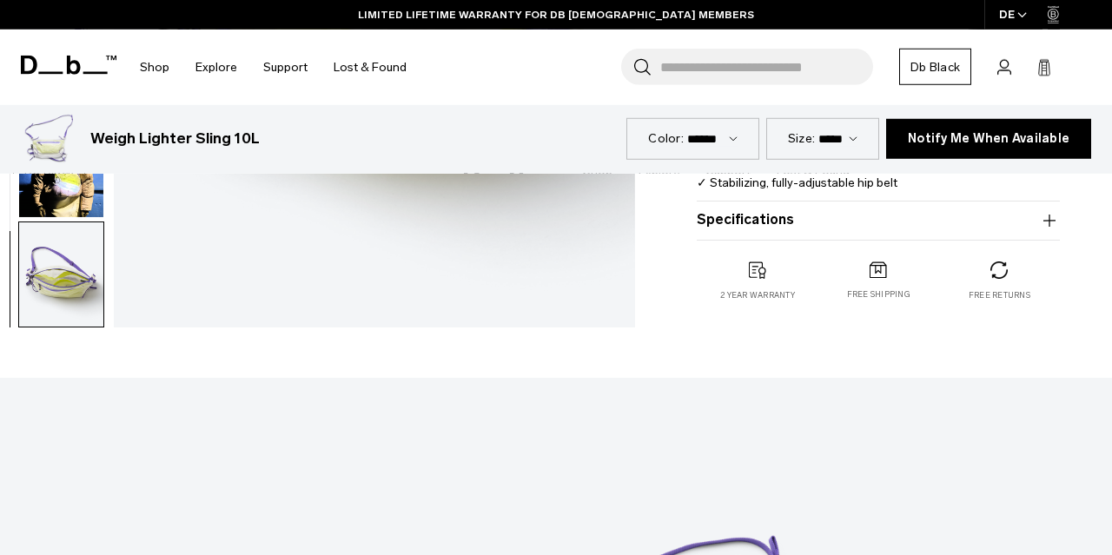
scroll to position [635, 0]
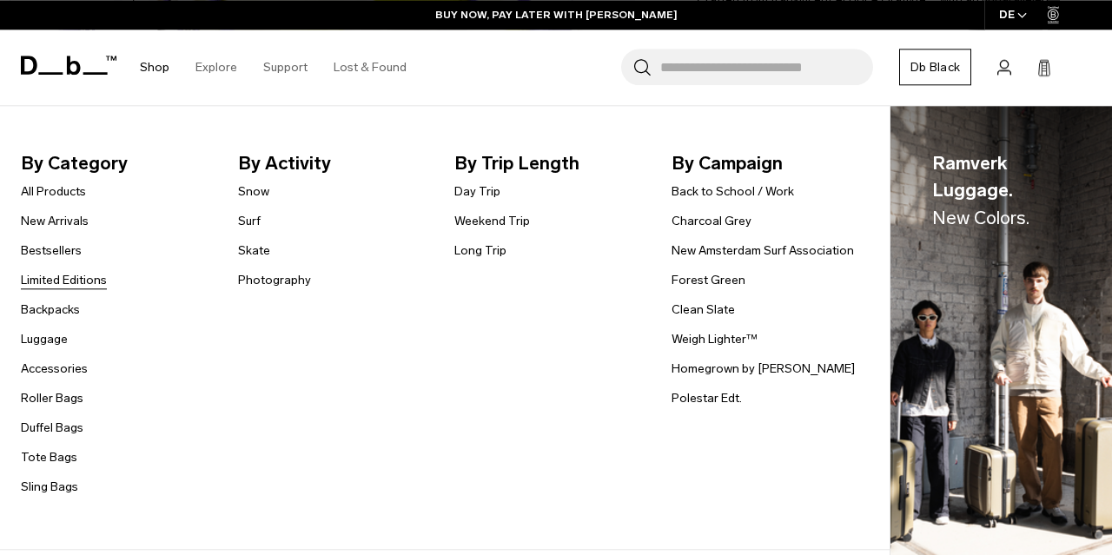
click at [78, 283] on link "Limited Editions" at bounding box center [64, 280] width 86 height 18
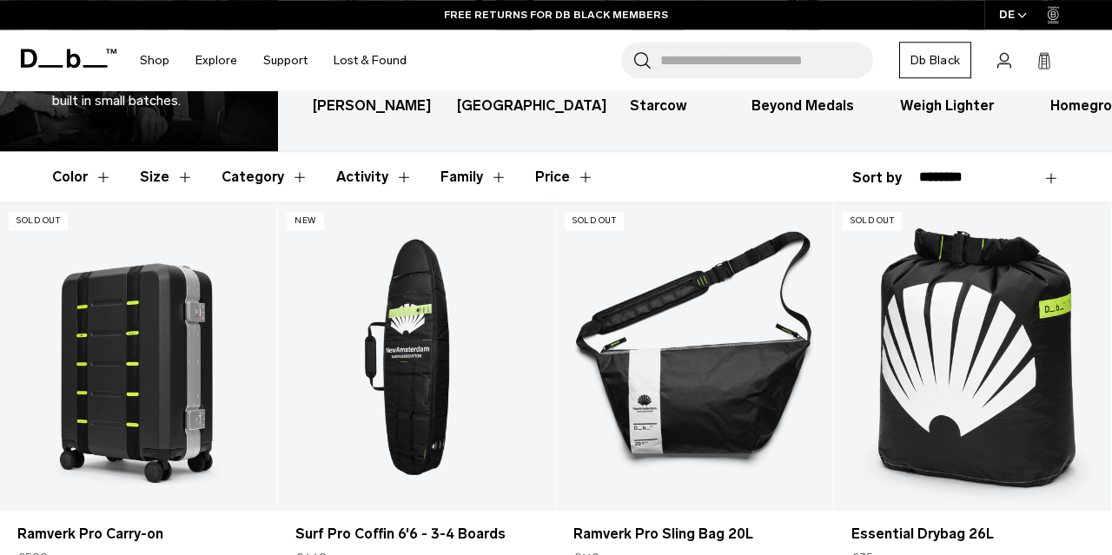
scroll to position [200, 0]
